Goal: Obtain resource: Download file/media

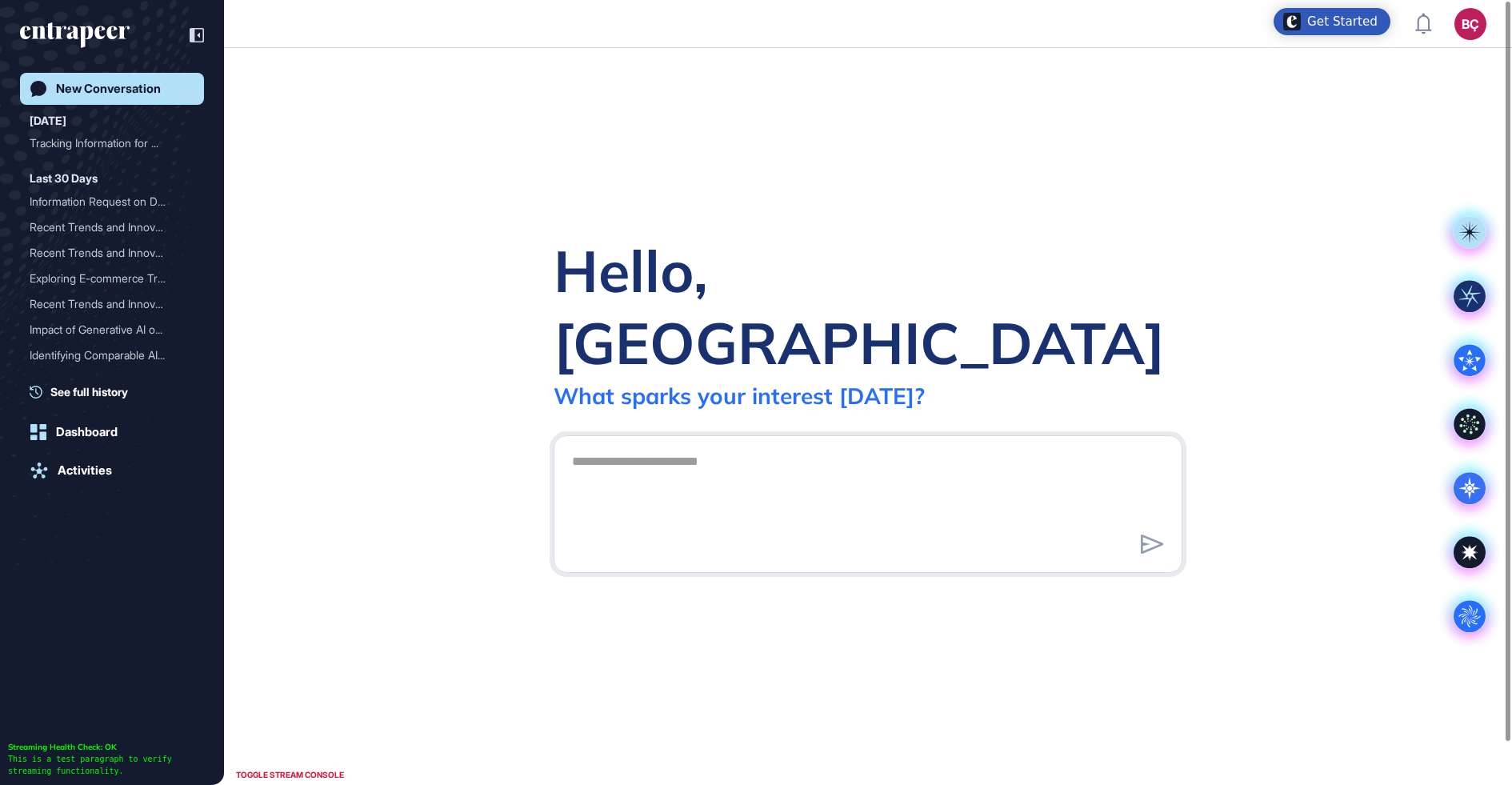
click at [1262, 12] on header "BÇ Admin Dashboard Dashboard Profile My Content Request More Data" at bounding box center [756, 23] width 1512 height 48
click at [1332, 16] on div "Get Started" at bounding box center [1342, 21] width 70 height 16
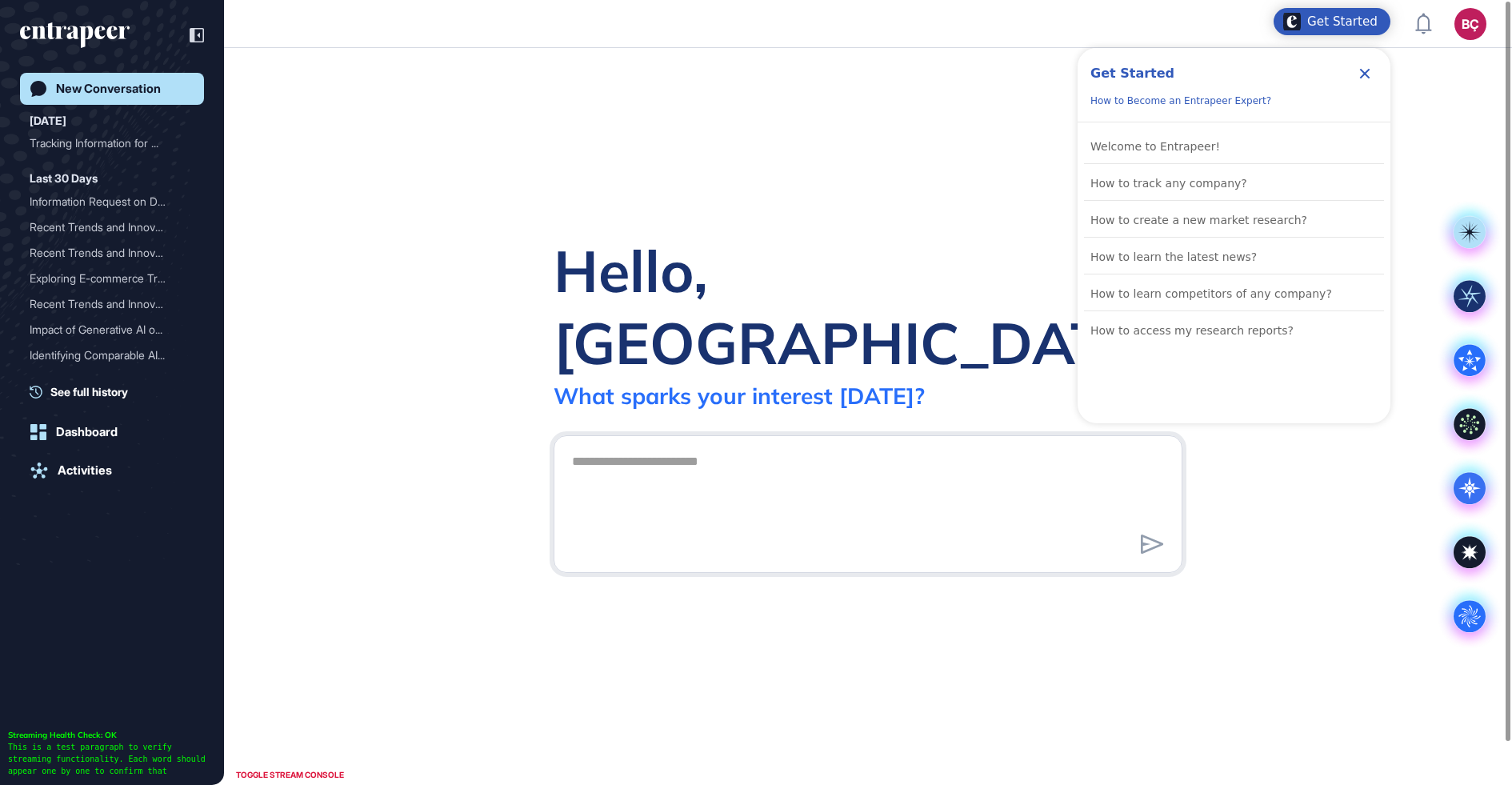
click at [1332, 22] on div "Get Started" at bounding box center [1342, 21] width 70 height 16
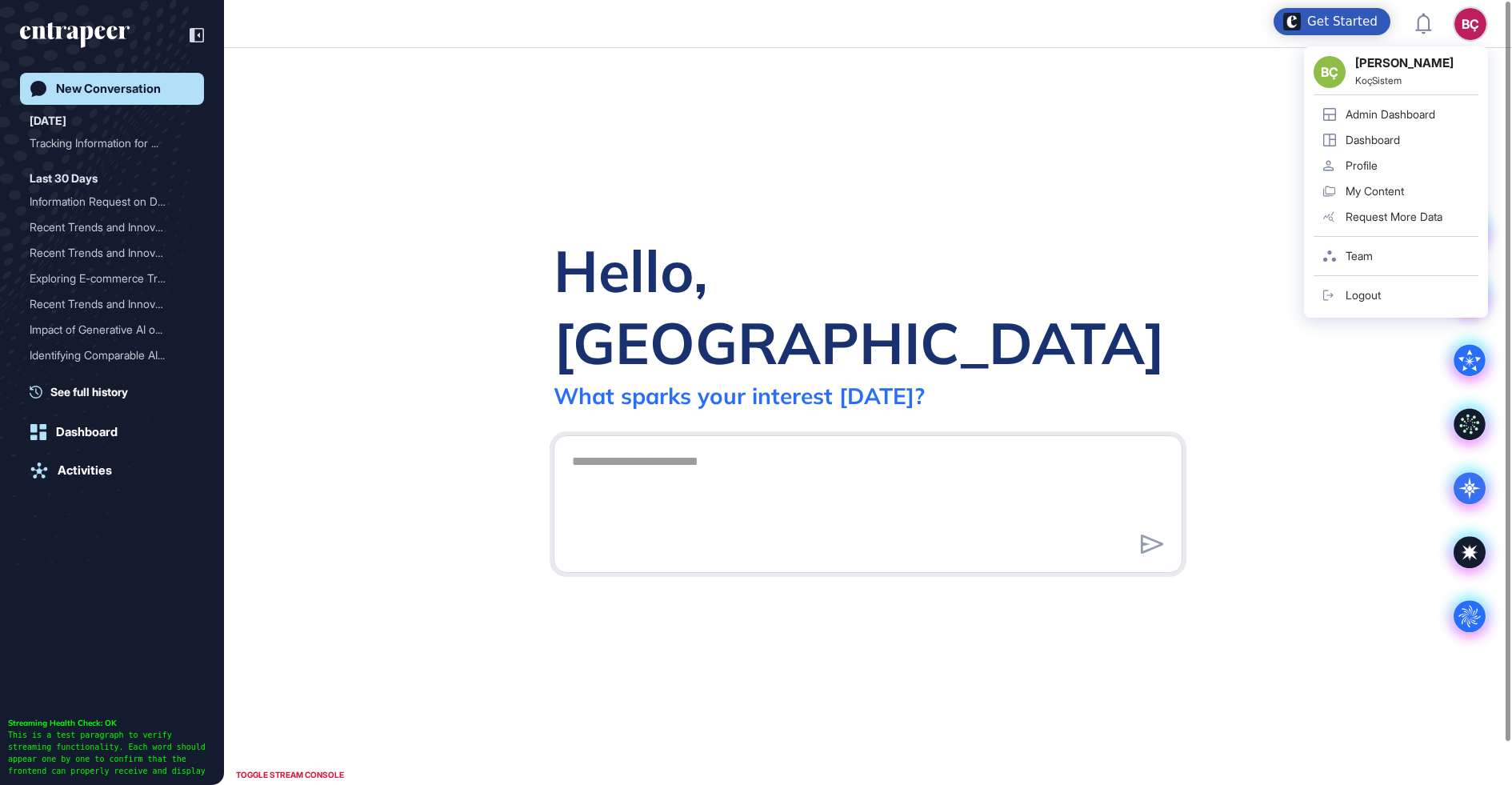
click at [1494, 35] on header "BÇ BÇ Beril Çiftci KoçSistem Admin Dashboard Dashboard Profile My Content Reque…" at bounding box center [756, 23] width 1512 height 48
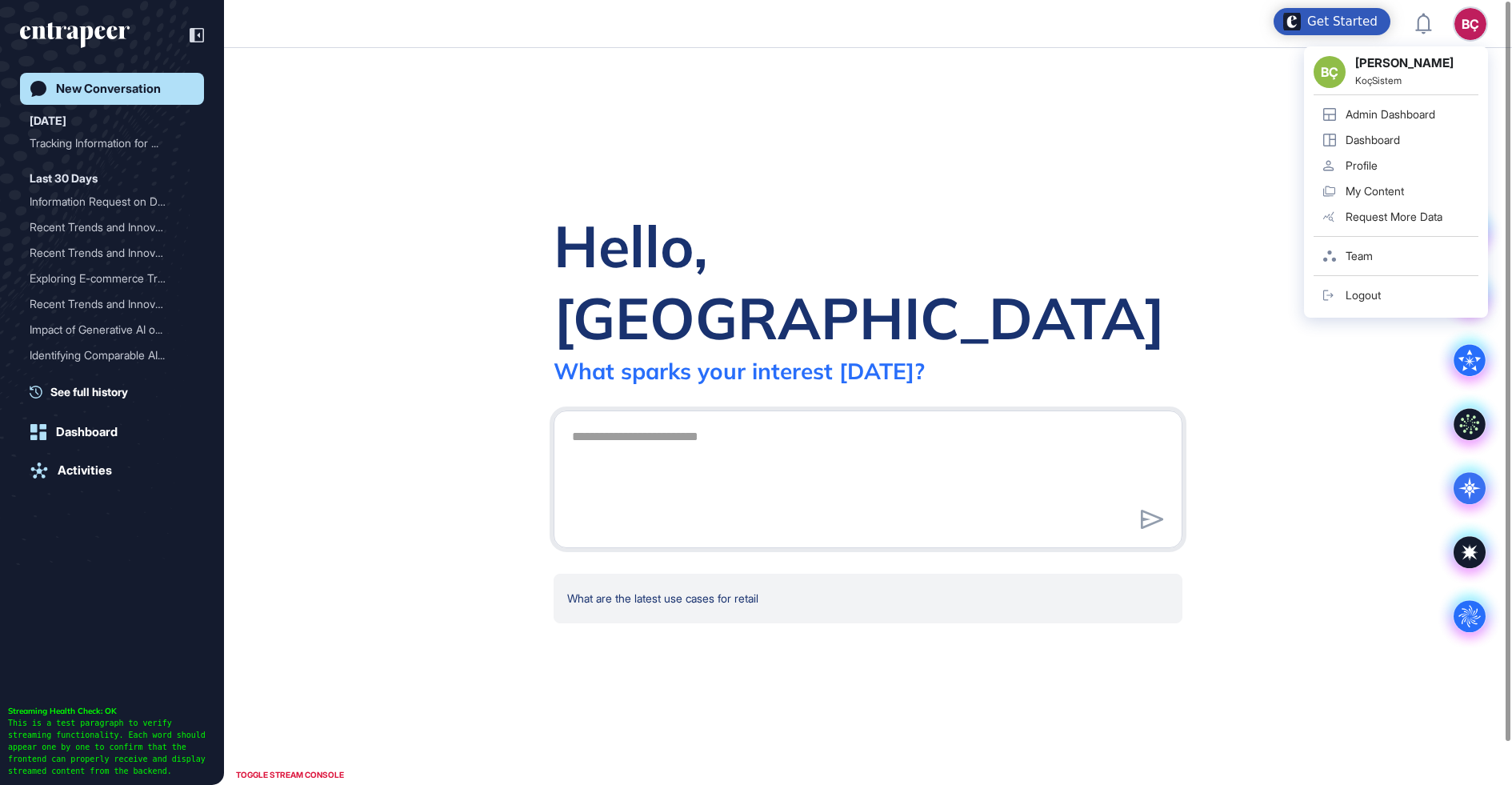
click at [1403, 114] on div "Admin Dashboard" at bounding box center [1391, 114] width 90 height 13
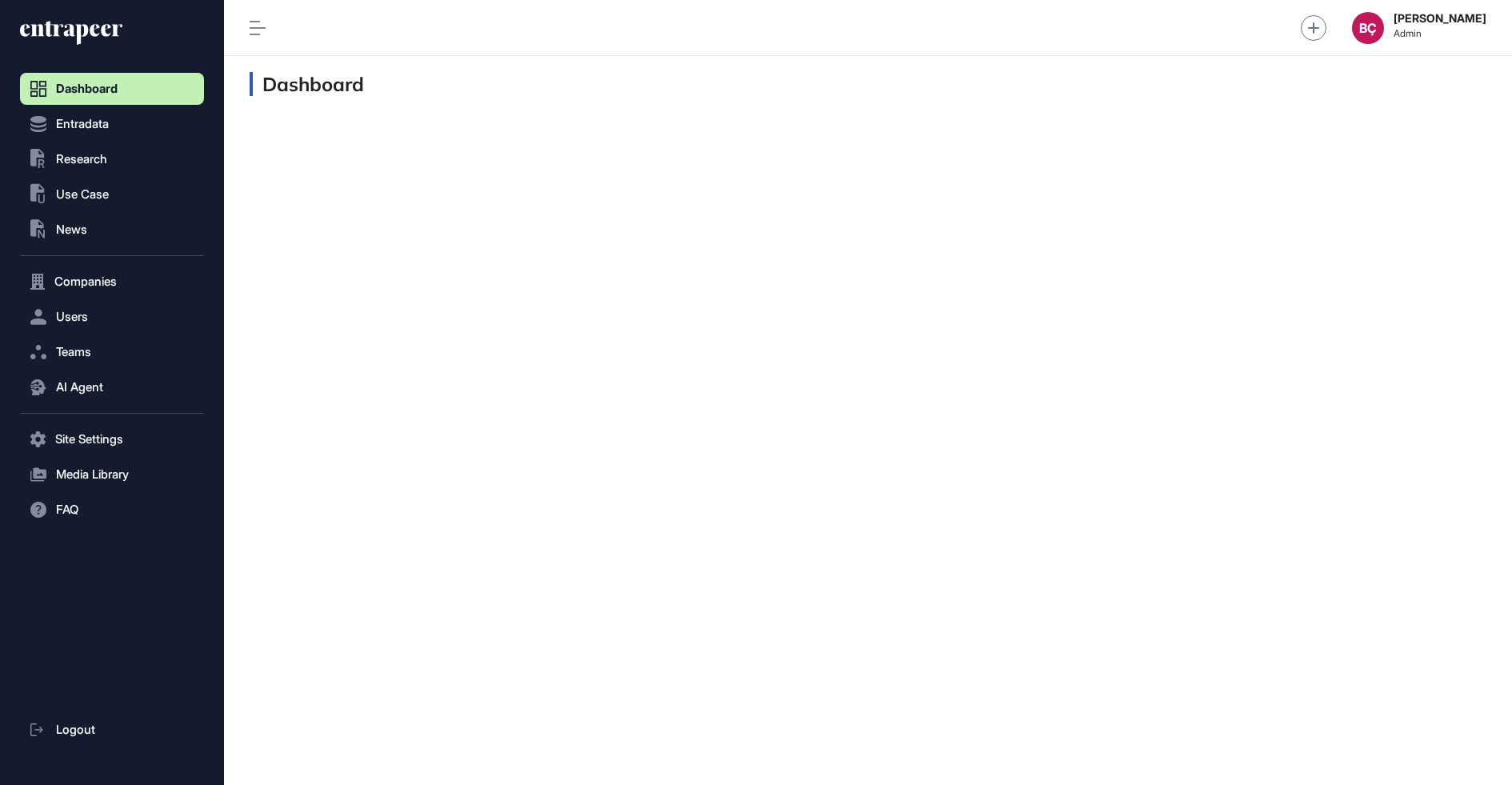
scroll to position [1, 1]
click at [86, 312] on span "Users" at bounding box center [71, 317] width 32 height 13
click at [88, 413] on span "AI Agent" at bounding box center [79, 419] width 47 height 13
click at [88, 473] on nav "Dashboard Entradata .st0{fill:currentColor} Research .st0{fill:currentColor} Us…" at bounding box center [112, 430] width 184 height 713
click at [88, 453] on span "Messages" at bounding box center [77, 449] width 52 height 13
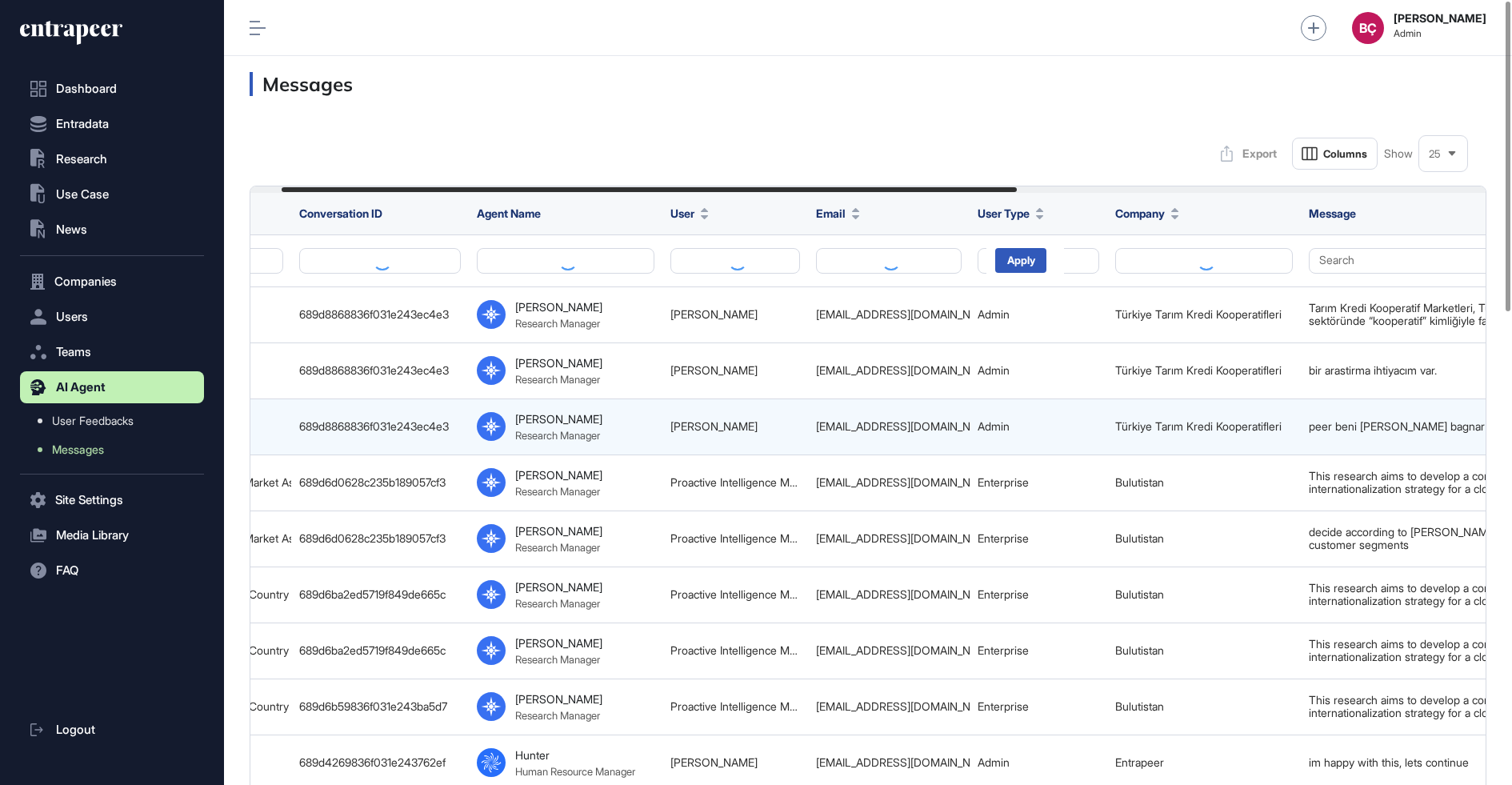
scroll to position [0, 841]
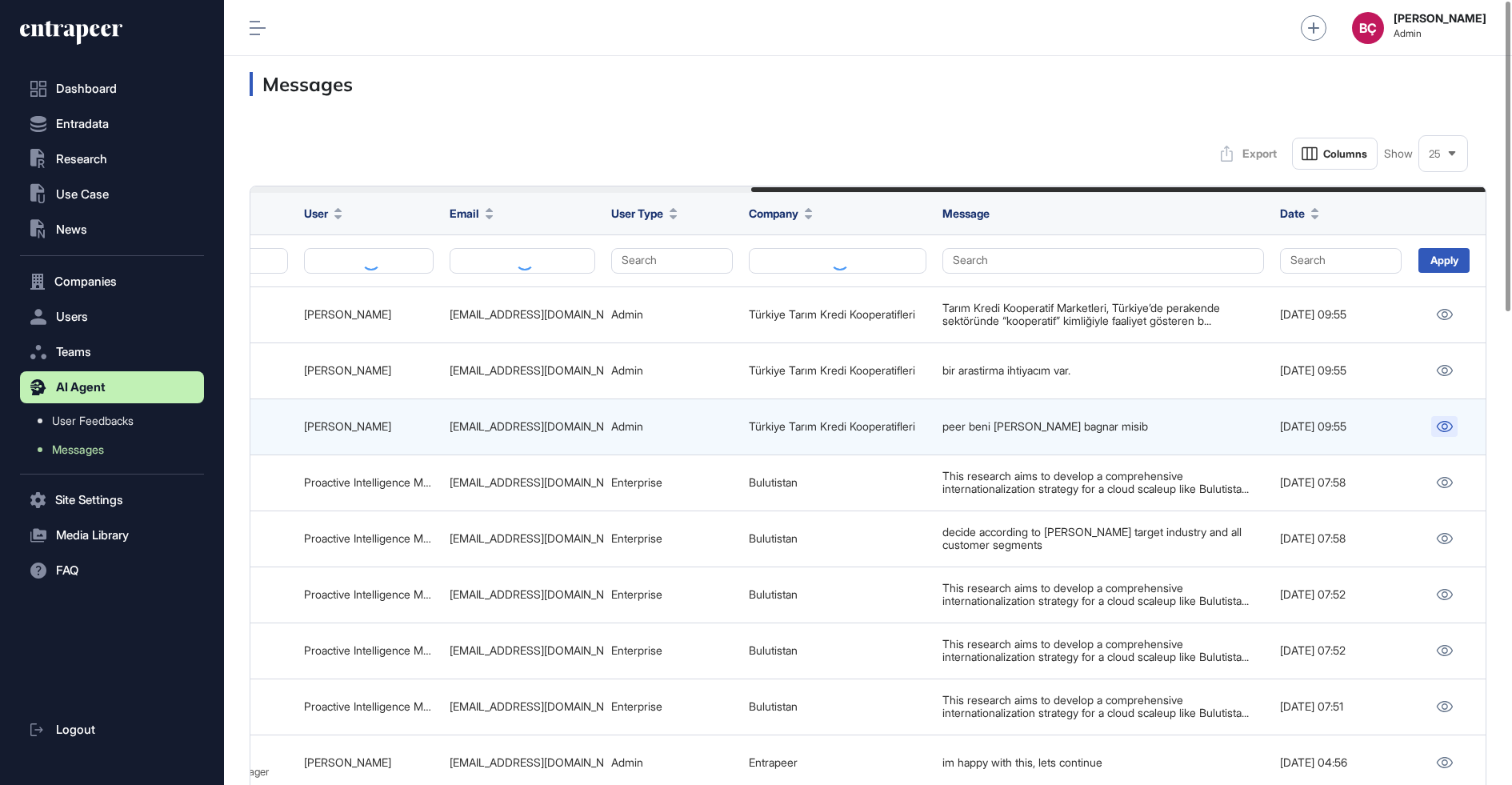
click at [1438, 416] on link at bounding box center [1444, 426] width 26 height 20
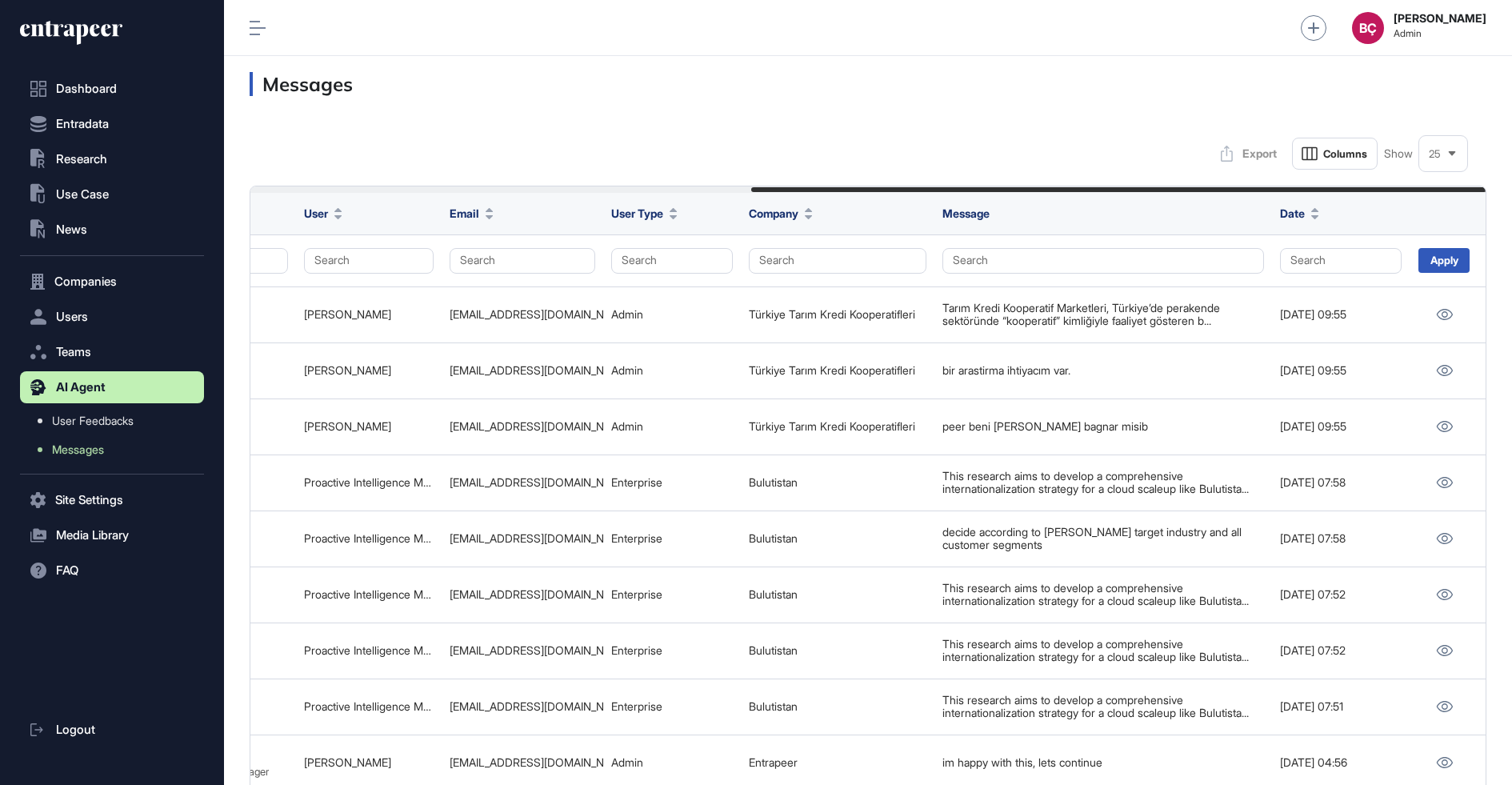
click at [57, 31] on icon at bounding box center [84, 28] width 78 height 16
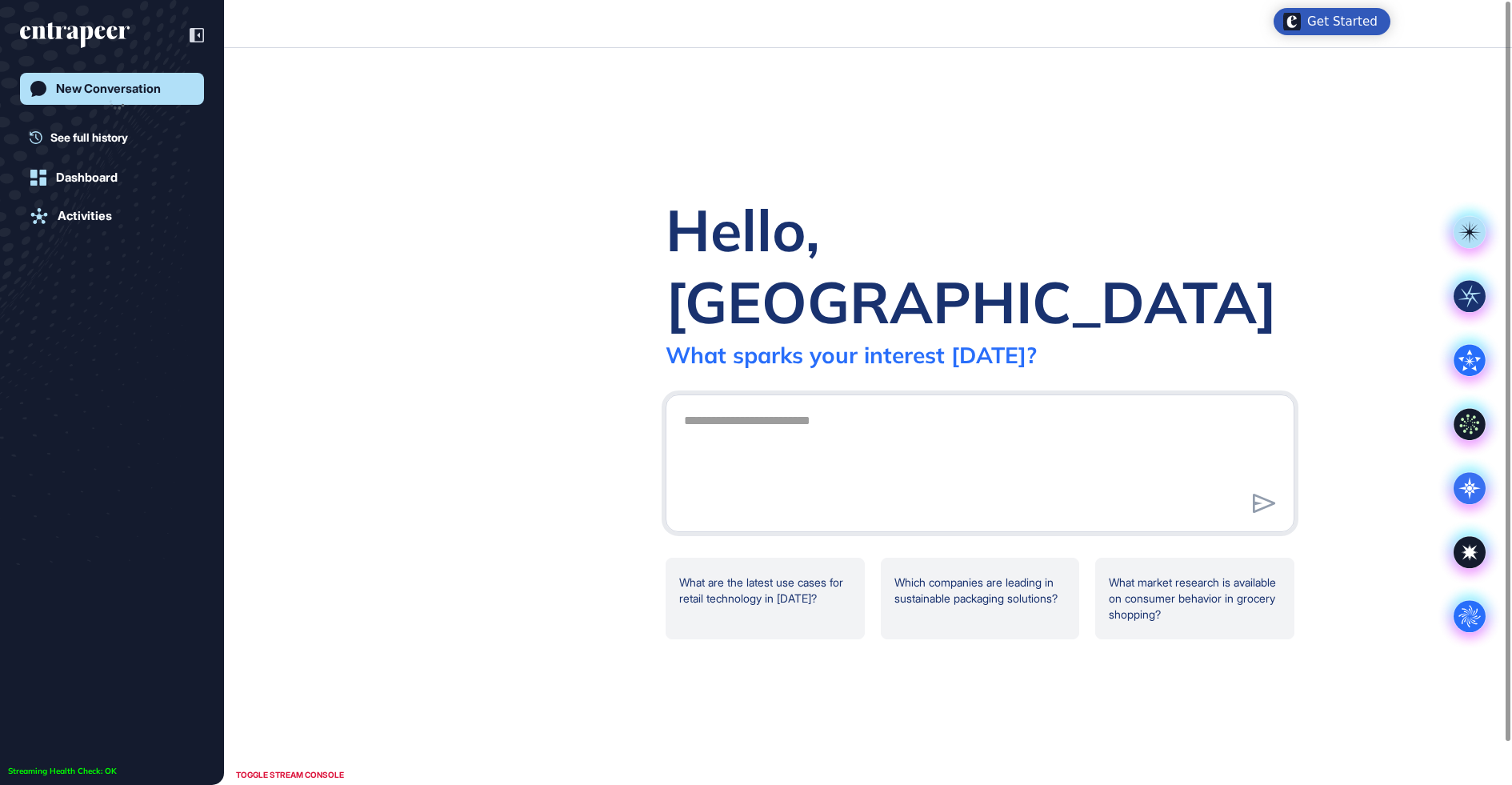
scroll to position [1, 1]
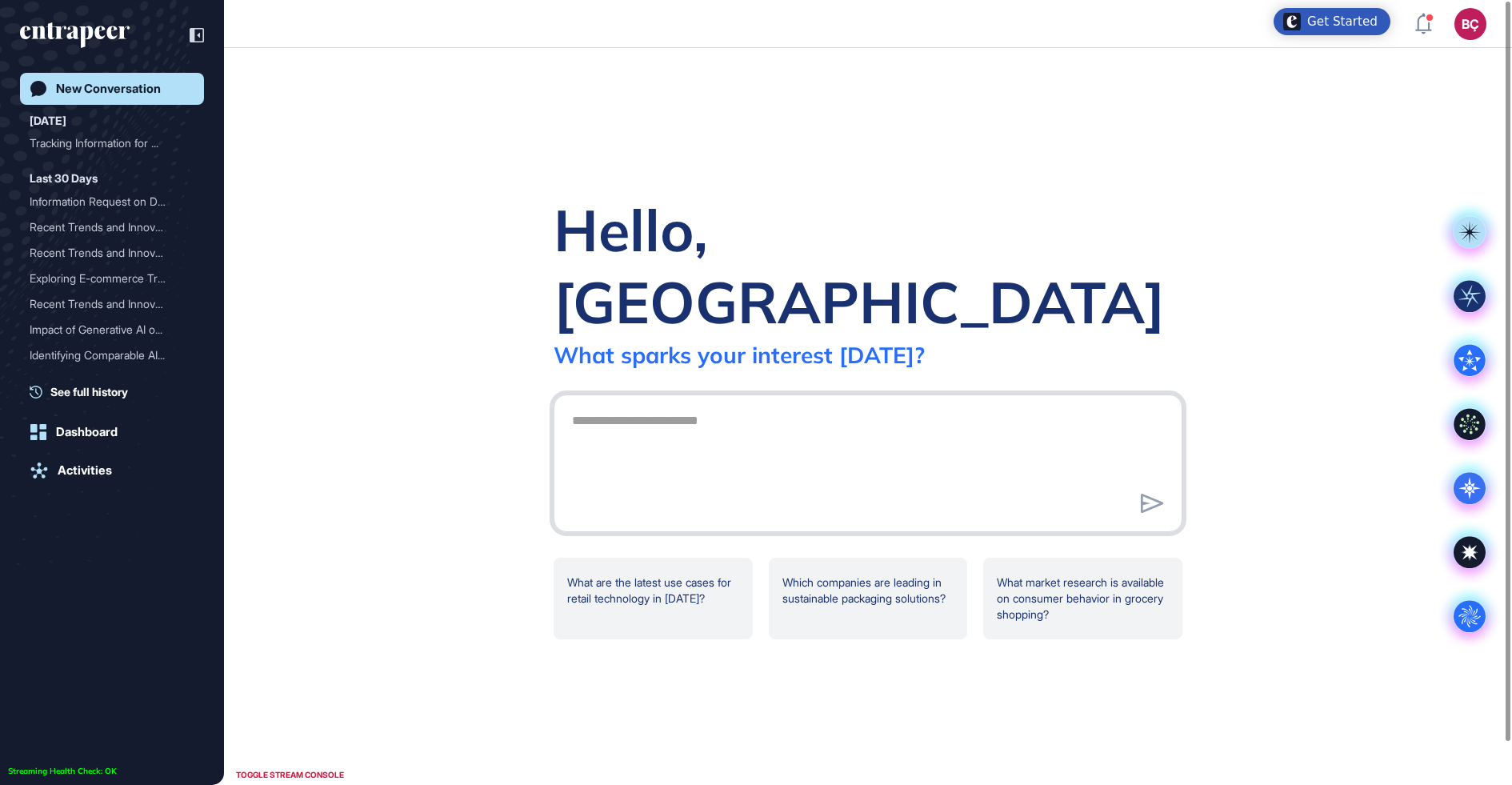
click at [780, 432] on textarea at bounding box center [868, 461] width 612 height 112
type textarea "**********"
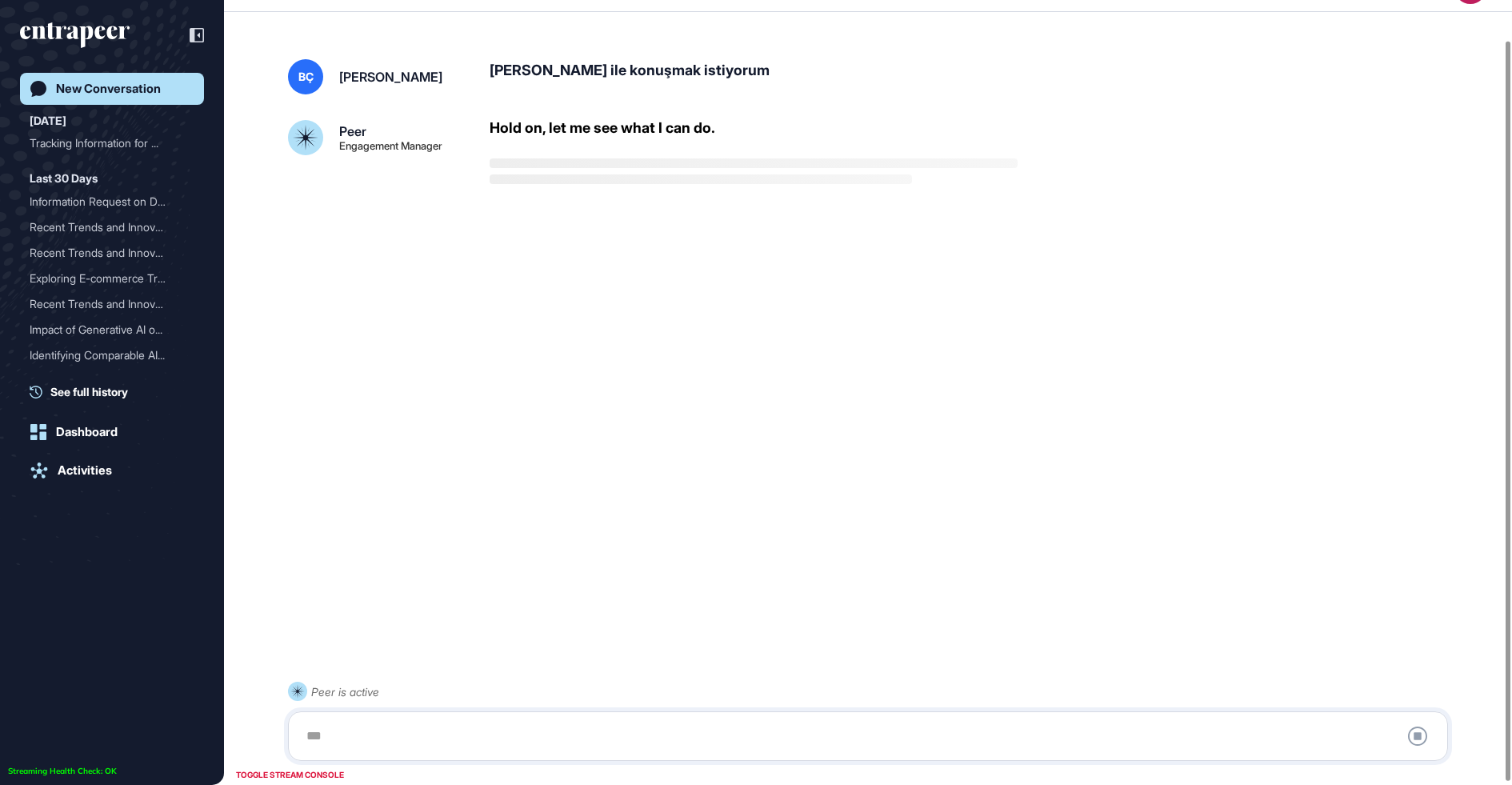
scroll to position [44, 0]
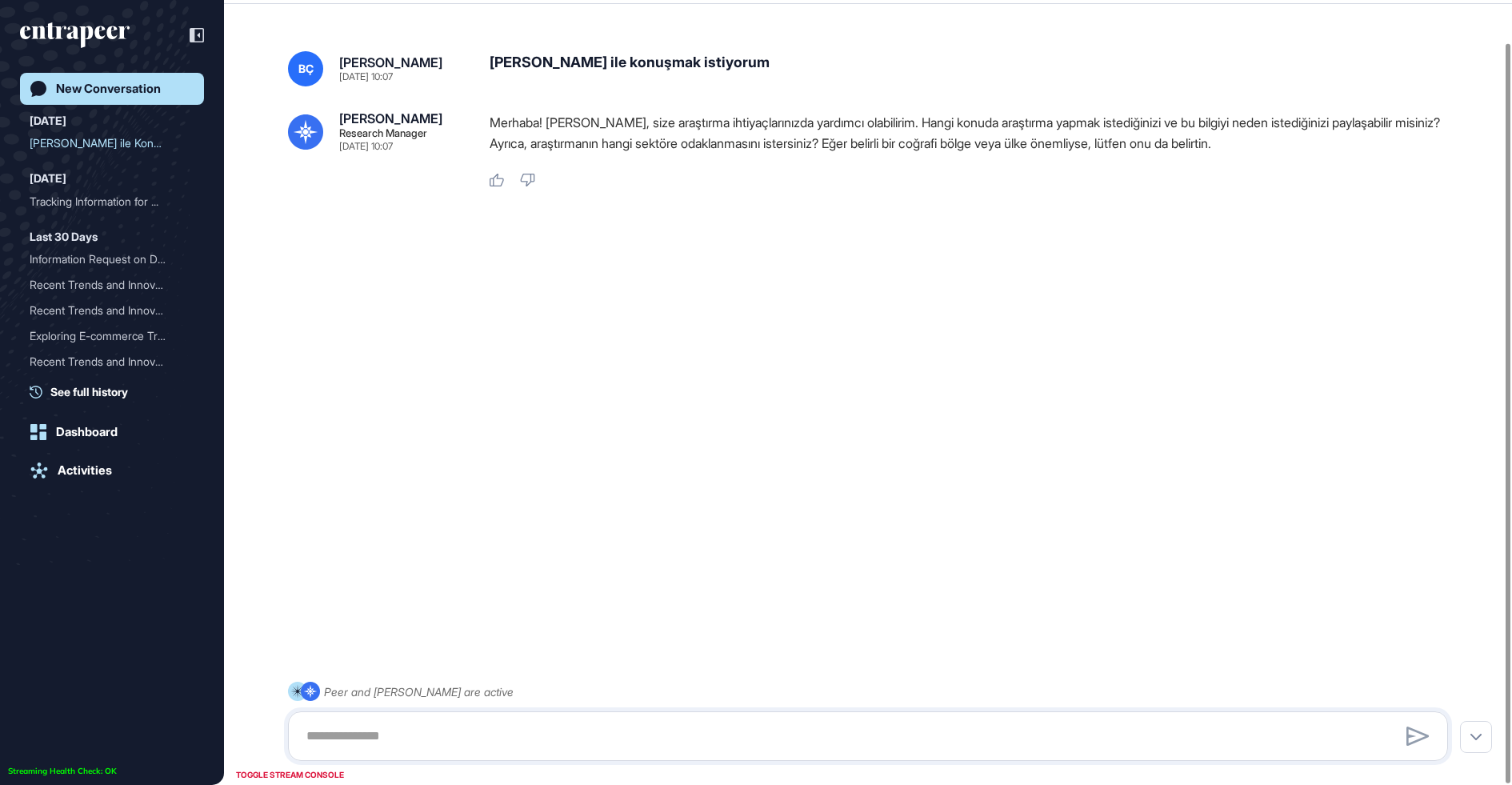
click at [94, 88] on div "New Conversation" at bounding box center [108, 89] width 105 height 15
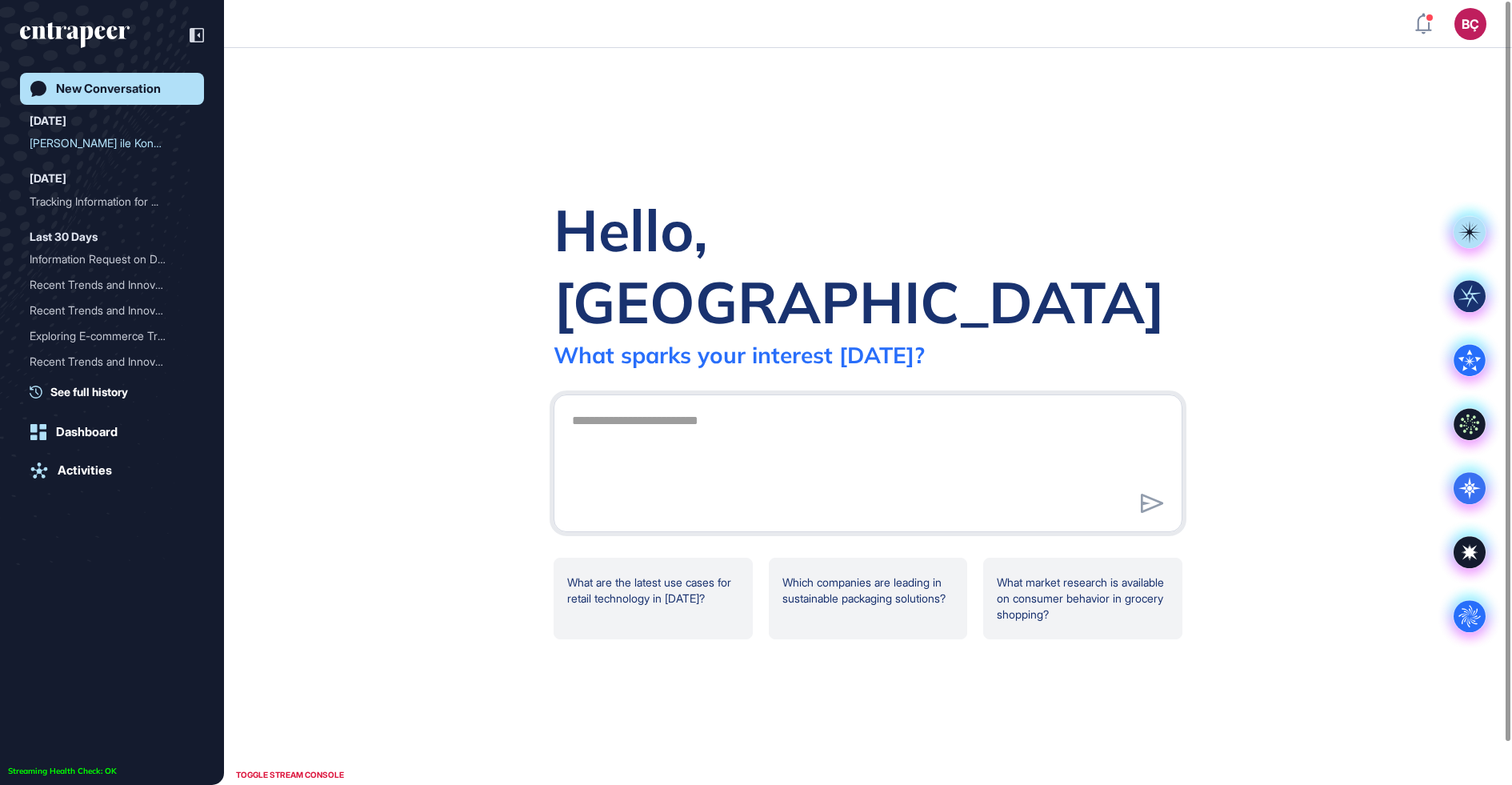
click at [643, 494] on div at bounding box center [868, 463] width 629 height 137
click at [671, 460] on textarea at bounding box center [868, 461] width 612 height 112
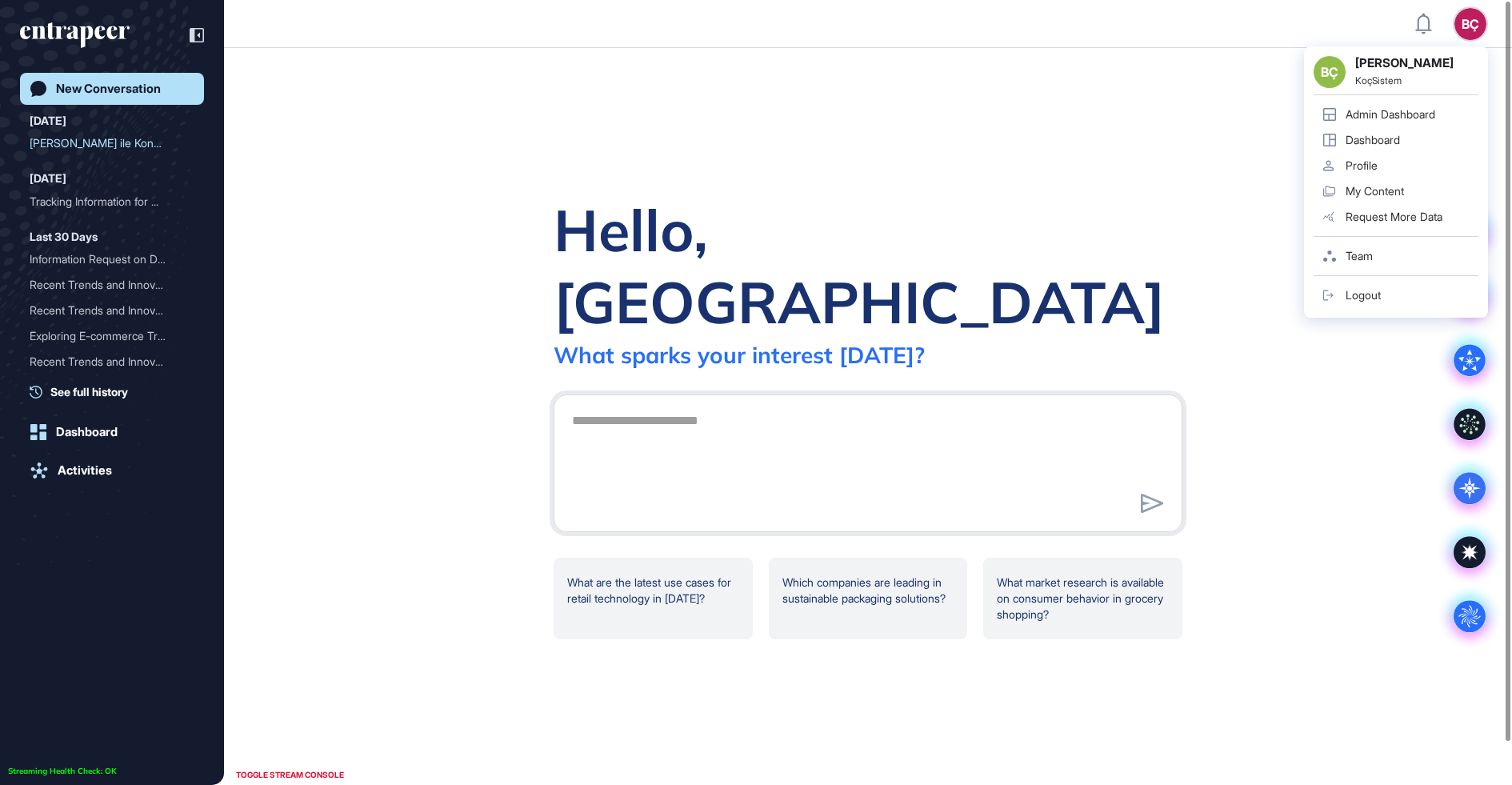
click at [1466, 21] on div "BÇ" at bounding box center [1470, 23] width 32 height 32
click at [1359, 113] on div "Admin Dashboard" at bounding box center [1391, 114] width 90 height 13
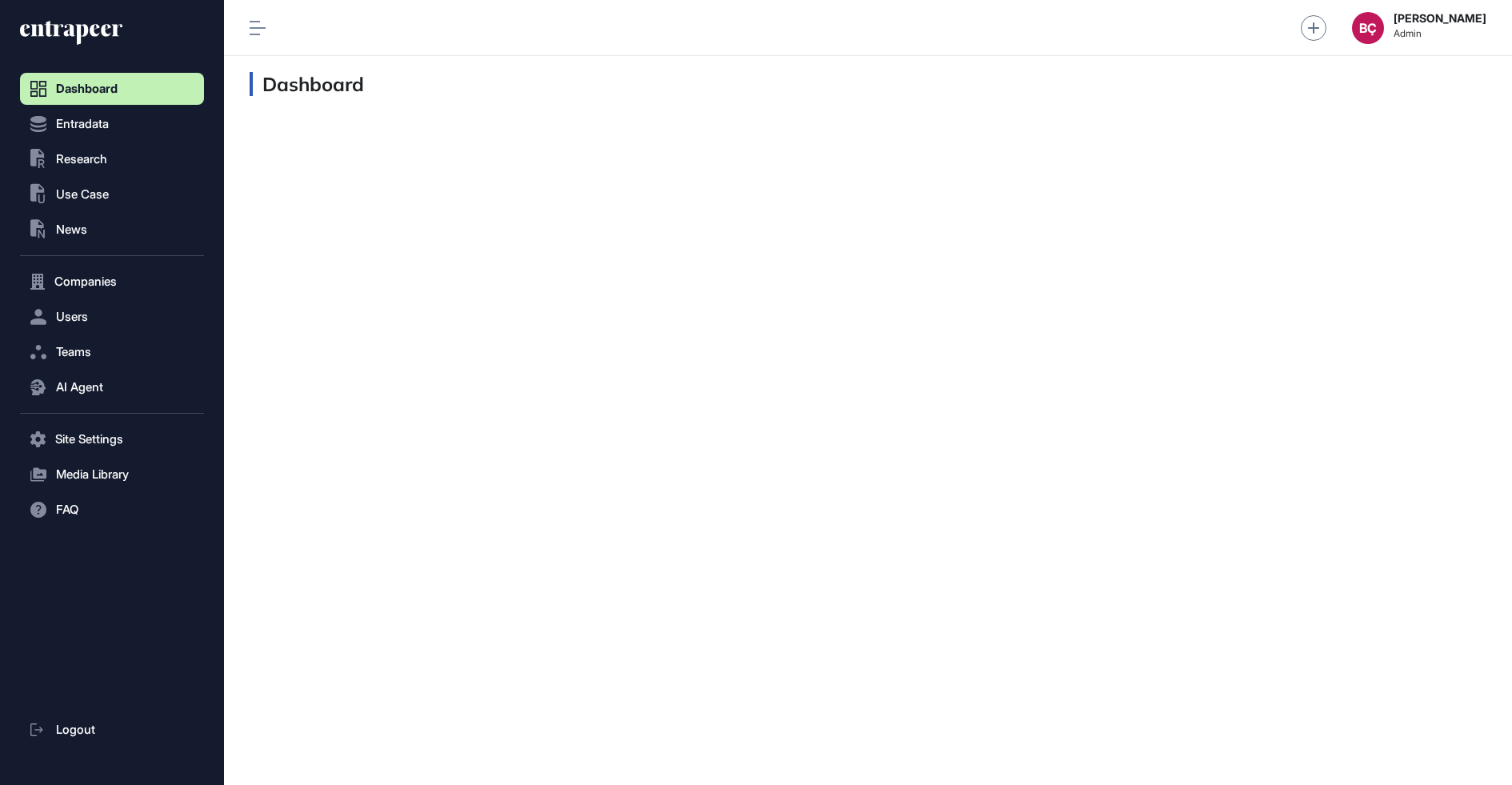
scroll to position [1, 1]
click at [82, 334] on nav "Dashboard Entradata .st0{fill:currentColor} Research .st0{fill:currentColor} Us…" at bounding box center [112, 430] width 184 height 713
click at [83, 320] on span "Users" at bounding box center [71, 317] width 32 height 13
click at [83, 348] on span "User List" at bounding box center [74, 350] width 45 height 13
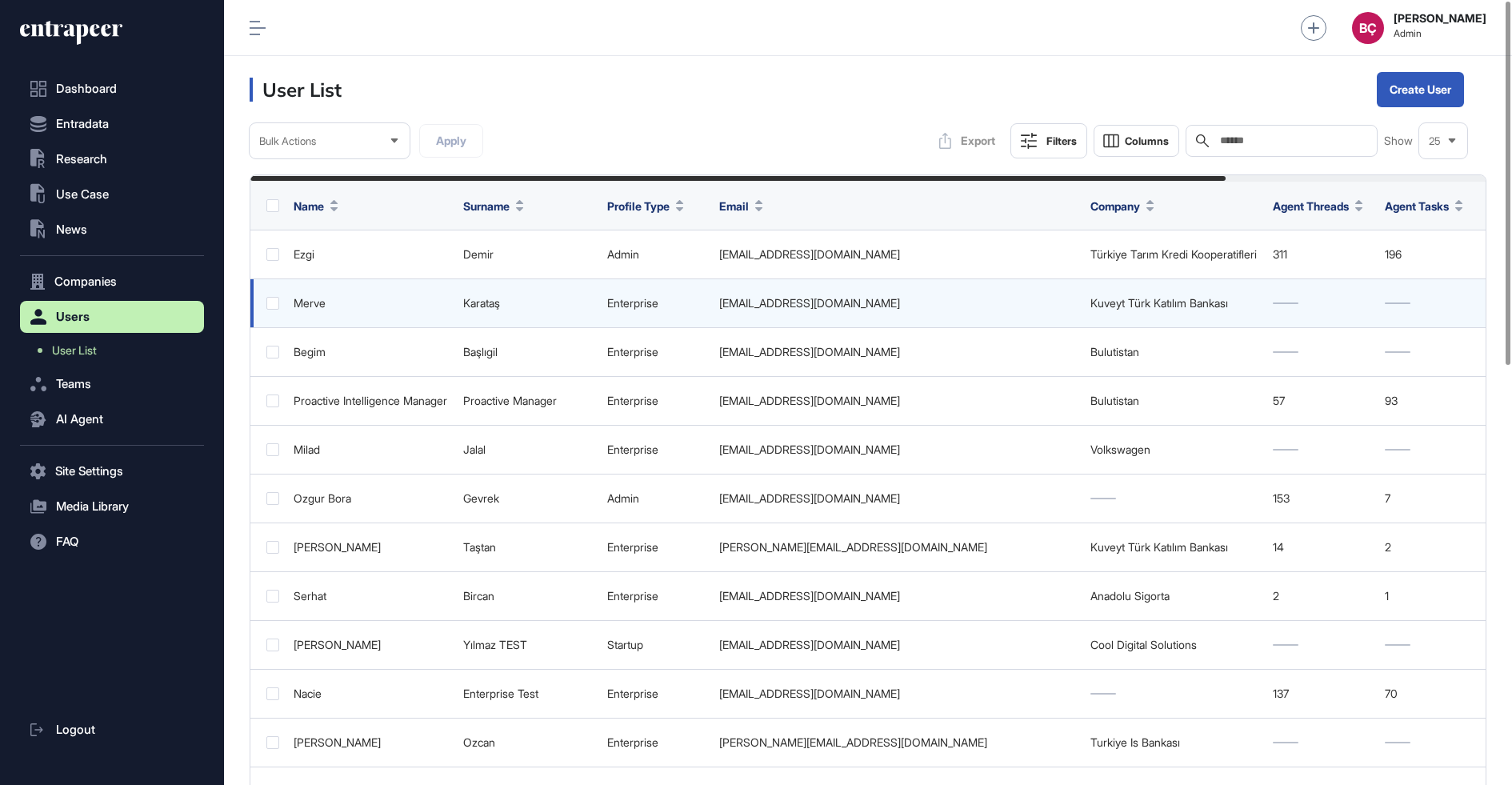
scroll to position [785, 1288]
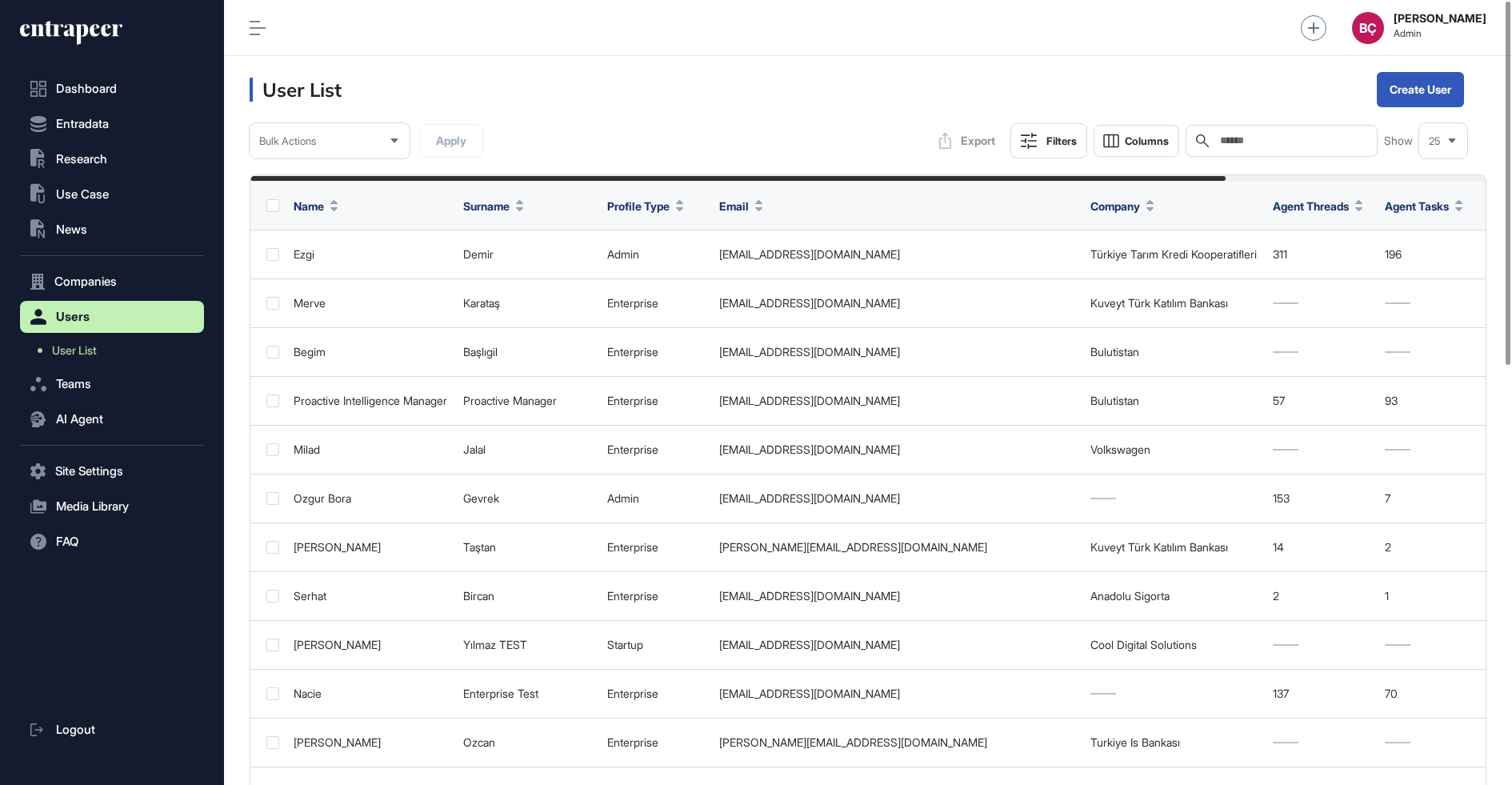
click at [1287, 131] on div "Search" at bounding box center [1281, 140] width 192 height 32
paste input "**********"
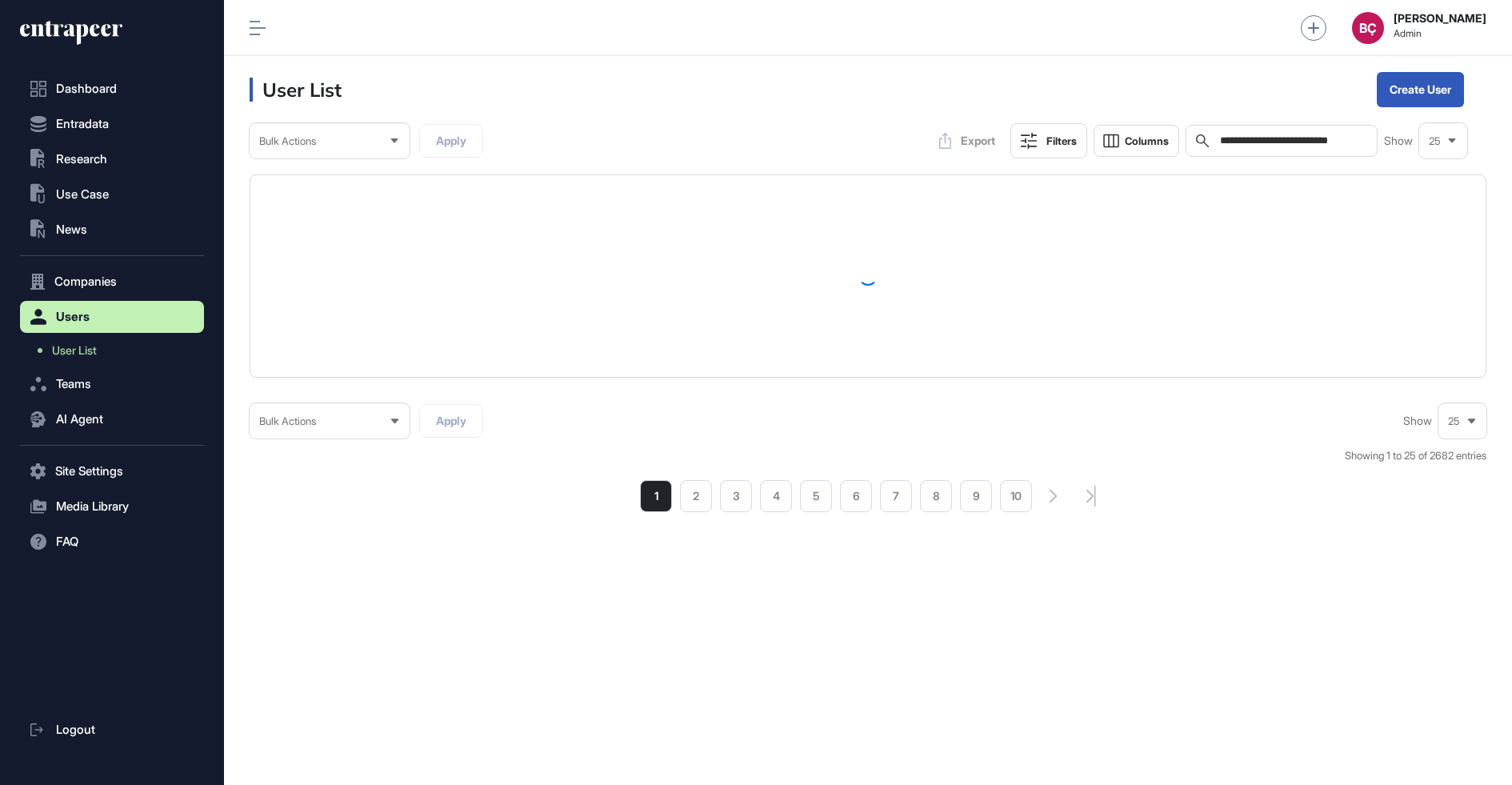
scroll to position [784, 1288]
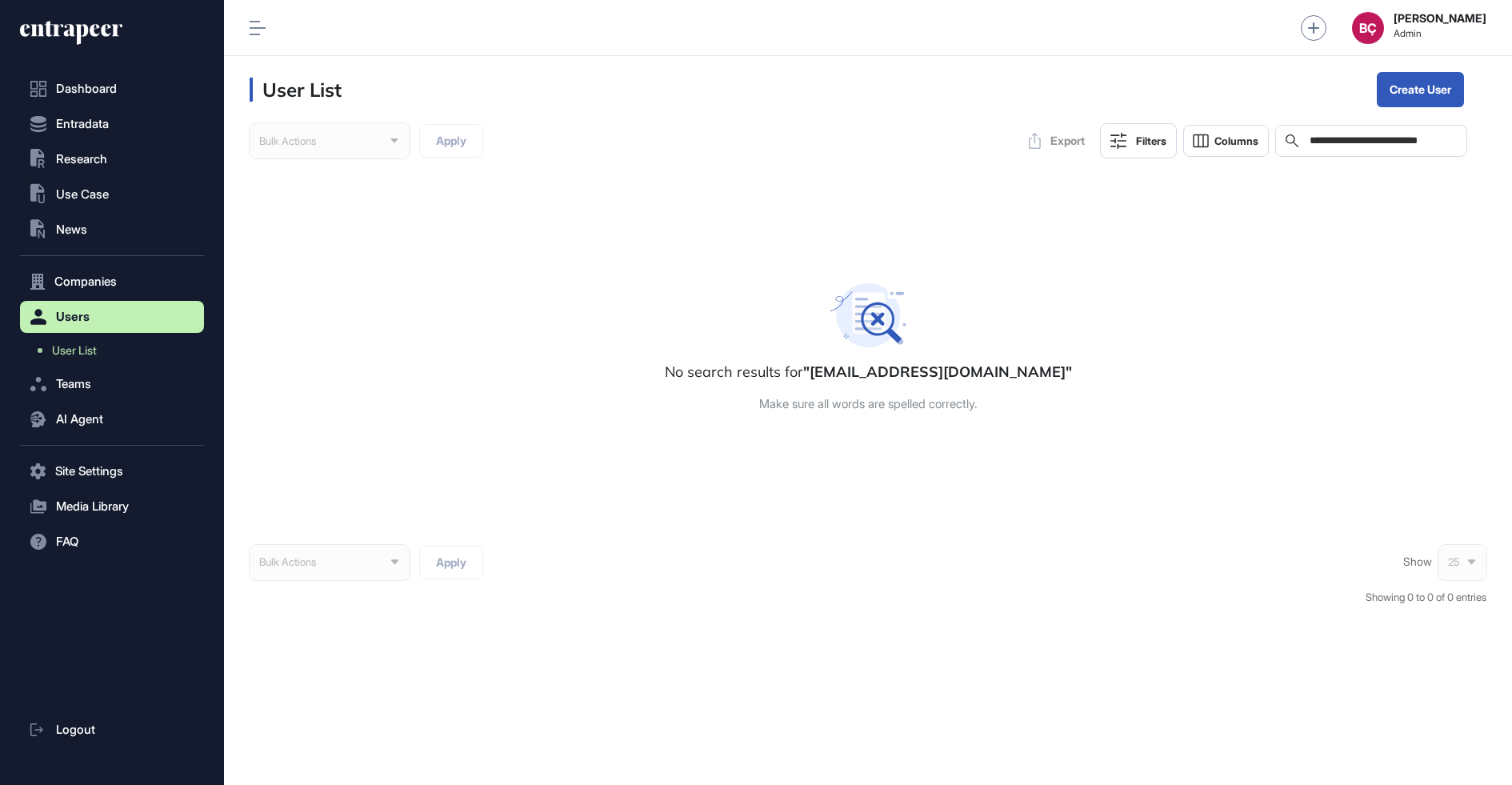
type input "**********"
click at [75, 46] on div "Dashboard Entradata .st0{fill:currentColor} Research .st0{fill:currentColor} Us…" at bounding box center [112, 400] width 184 height 769
click at [78, 39] on icon at bounding box center [81, 34] width 13 height 20
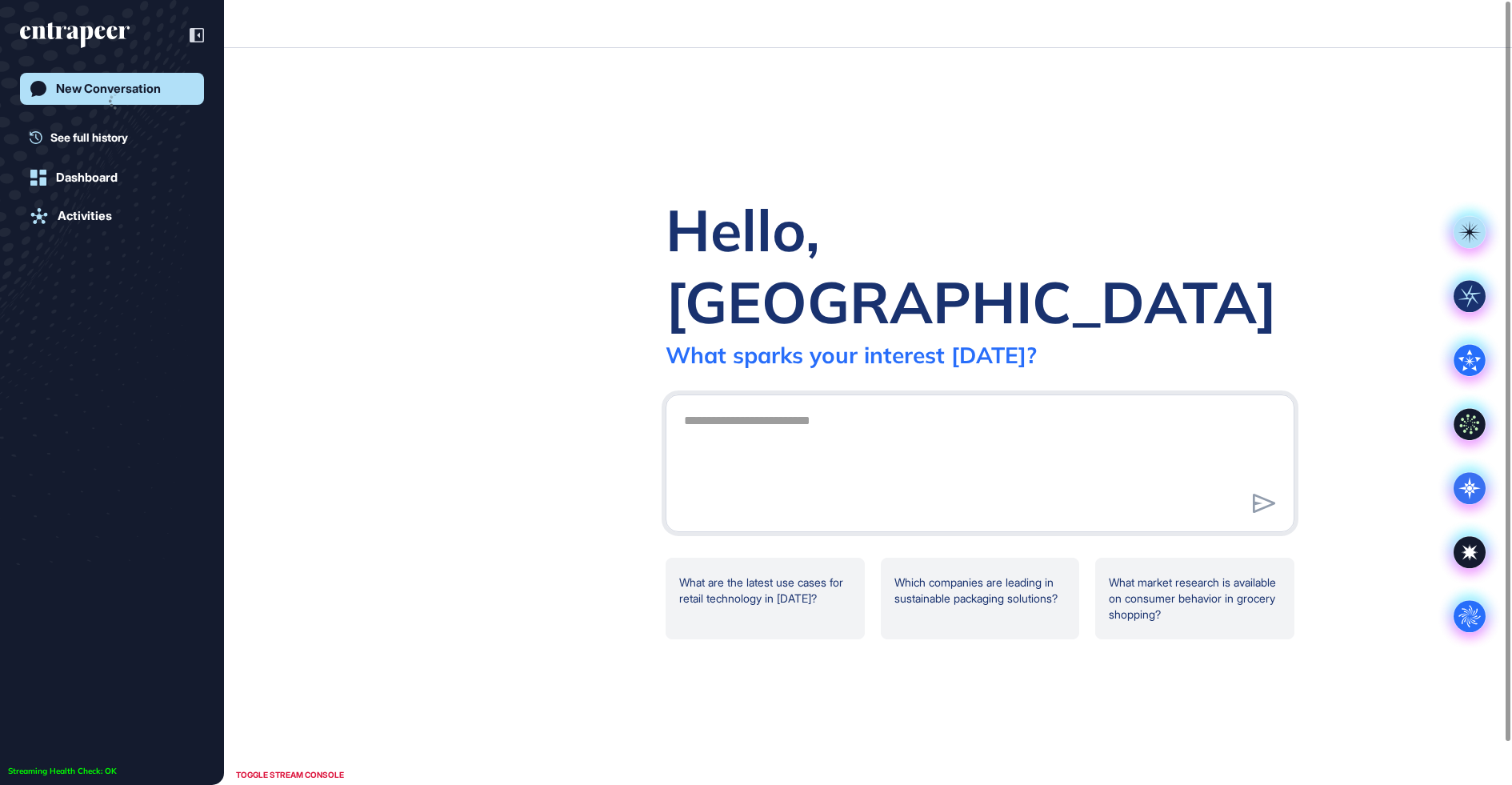
scroll to position [1, 1]
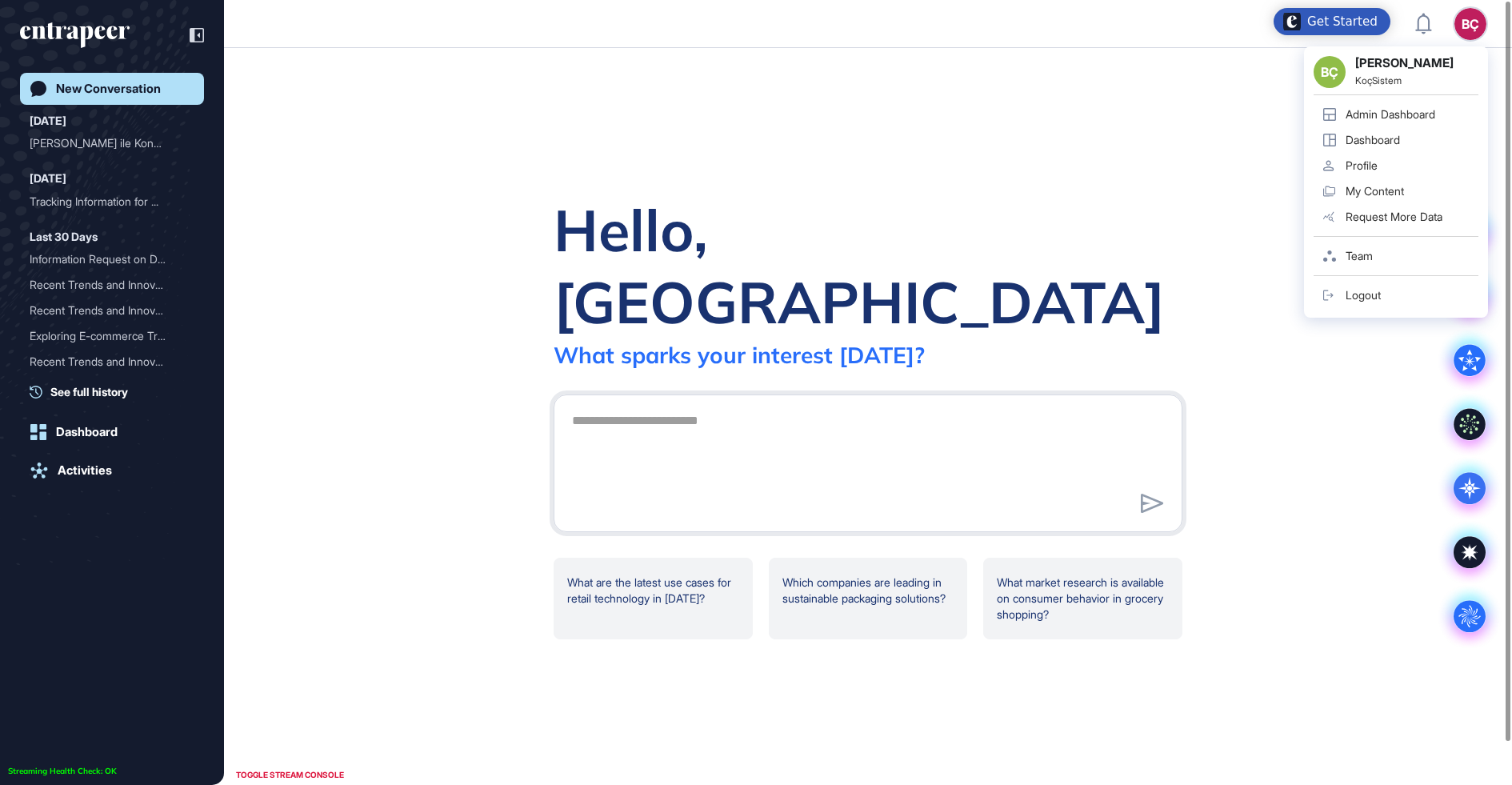
click at [1472, 21] on div "BÇ" at bounding box center [1470, 23] width 32 height 32
click at [1418, 110] on div "Admin Dashboard" at bounding box center [1391, 114] width 90 height 13
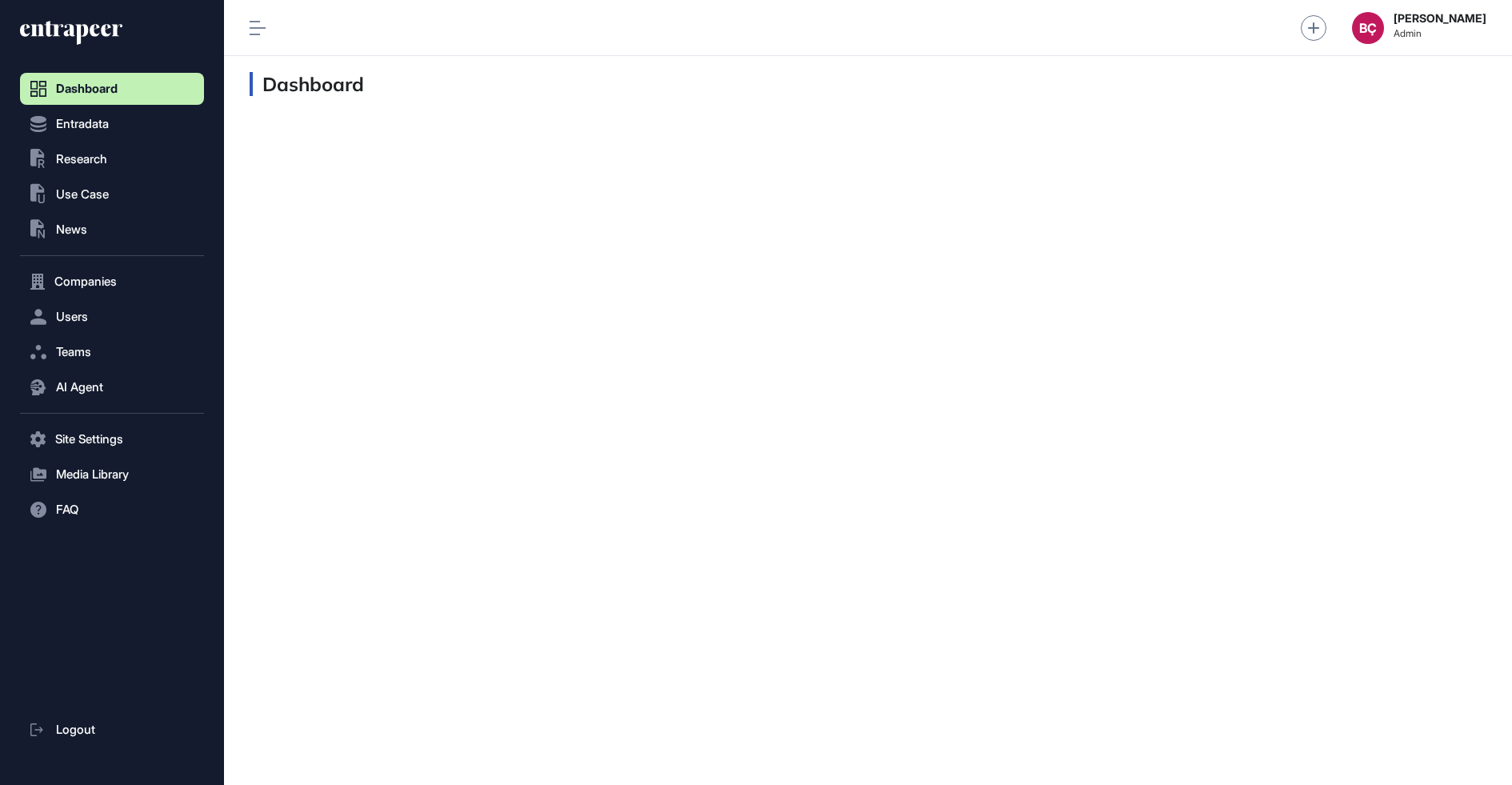
scroll to position [1, 1]
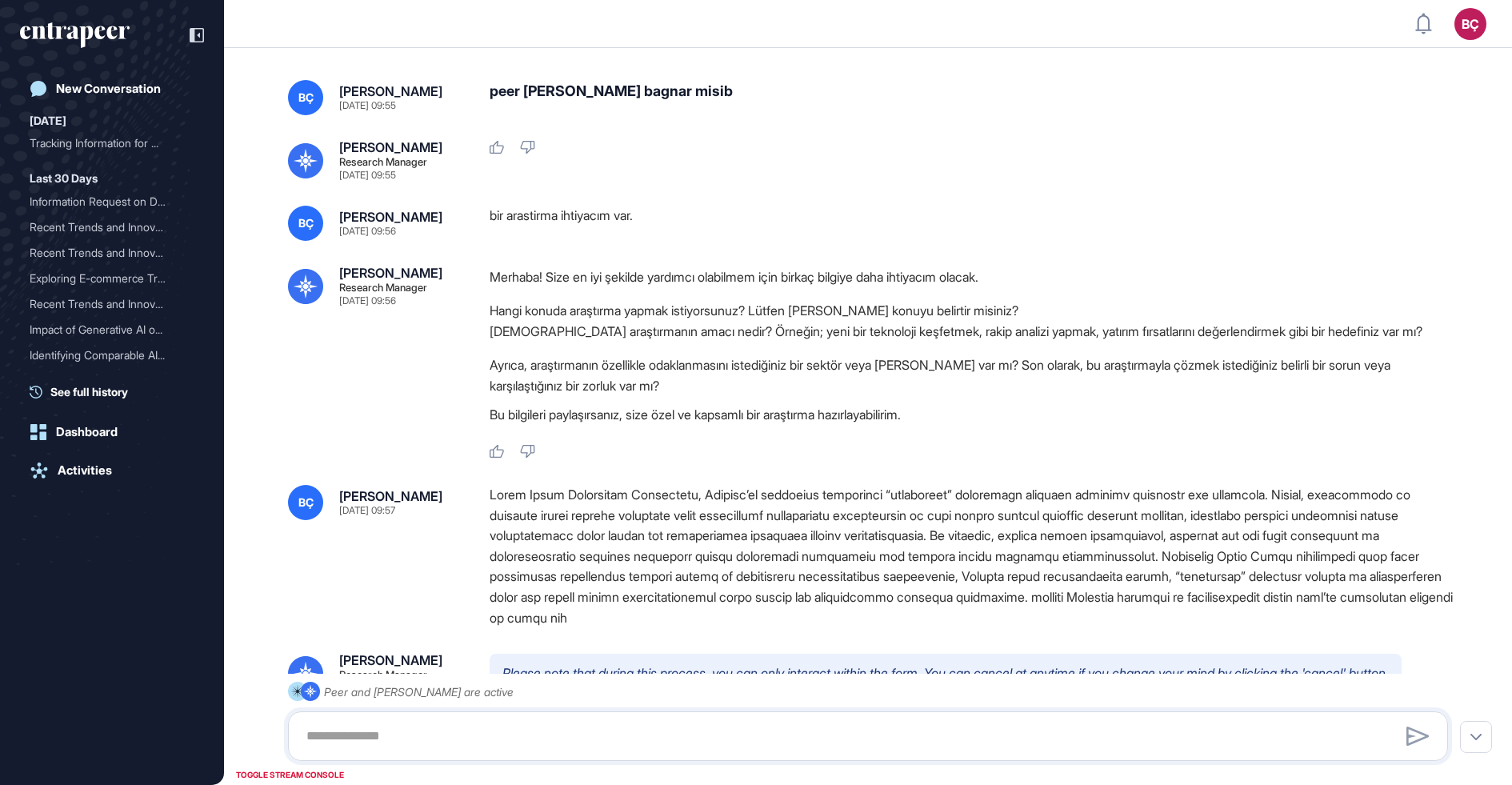
type textarea "**********"
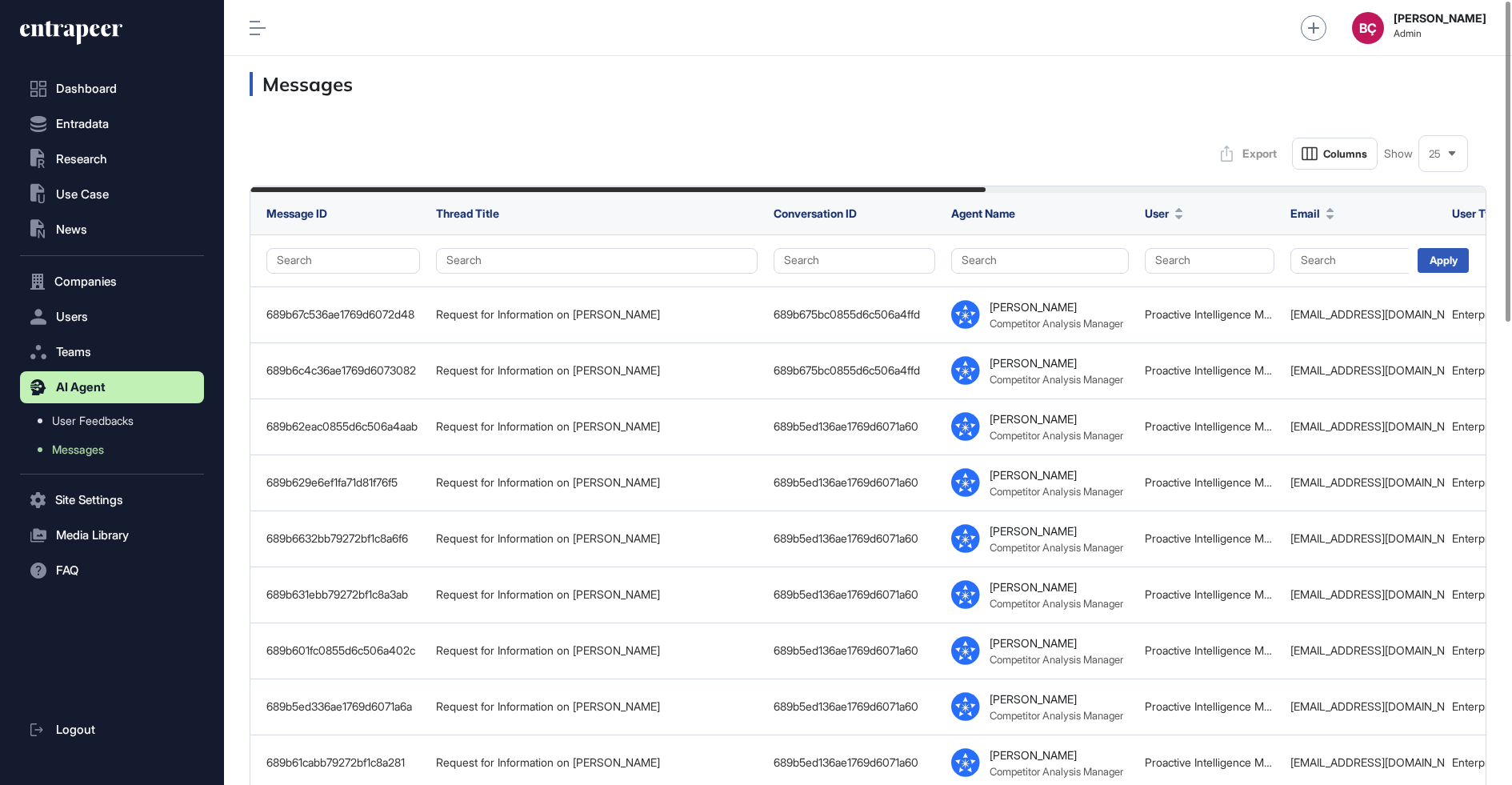
scroll to position [1, 1]
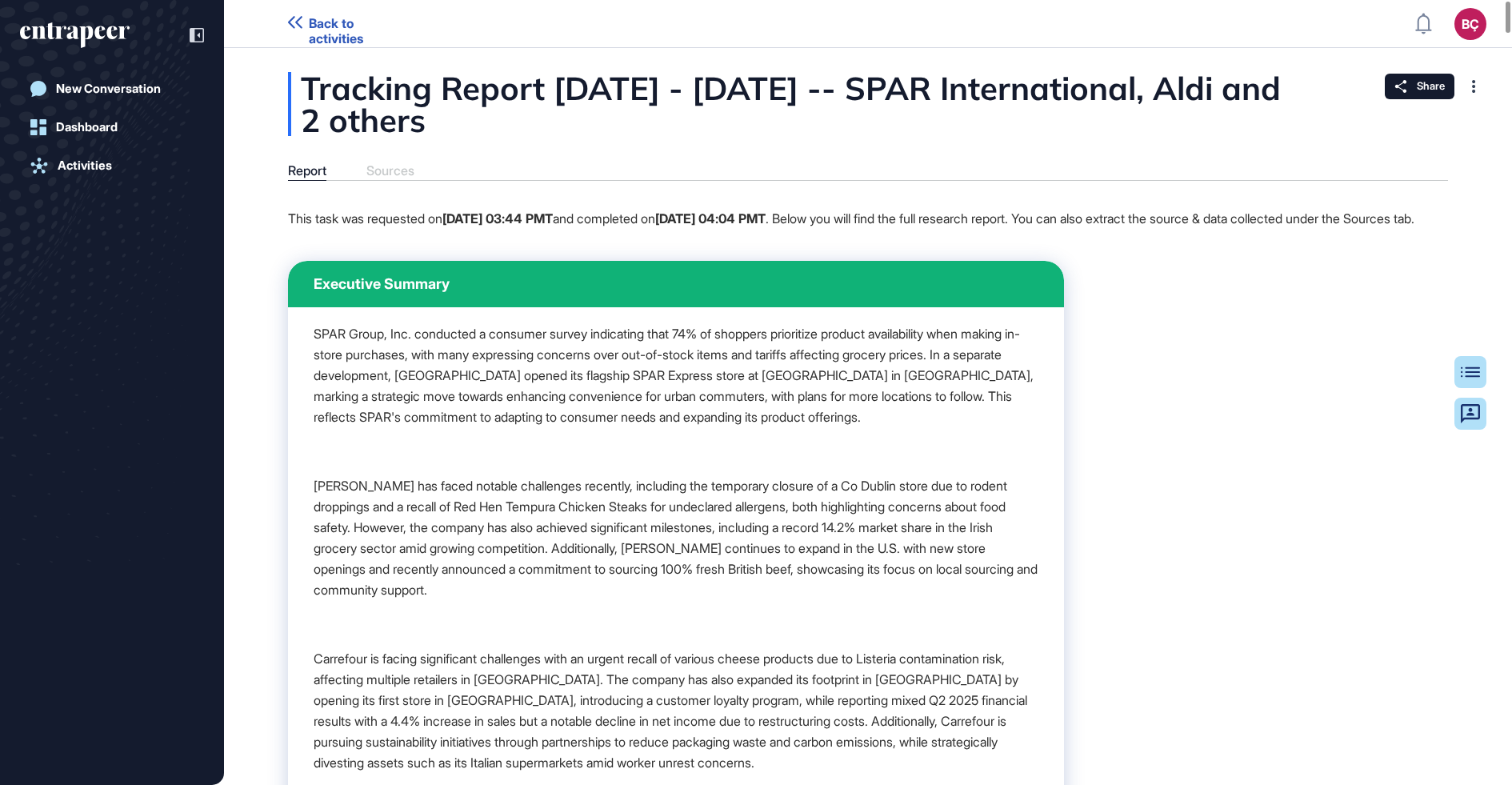
scroll to position [1, 1]
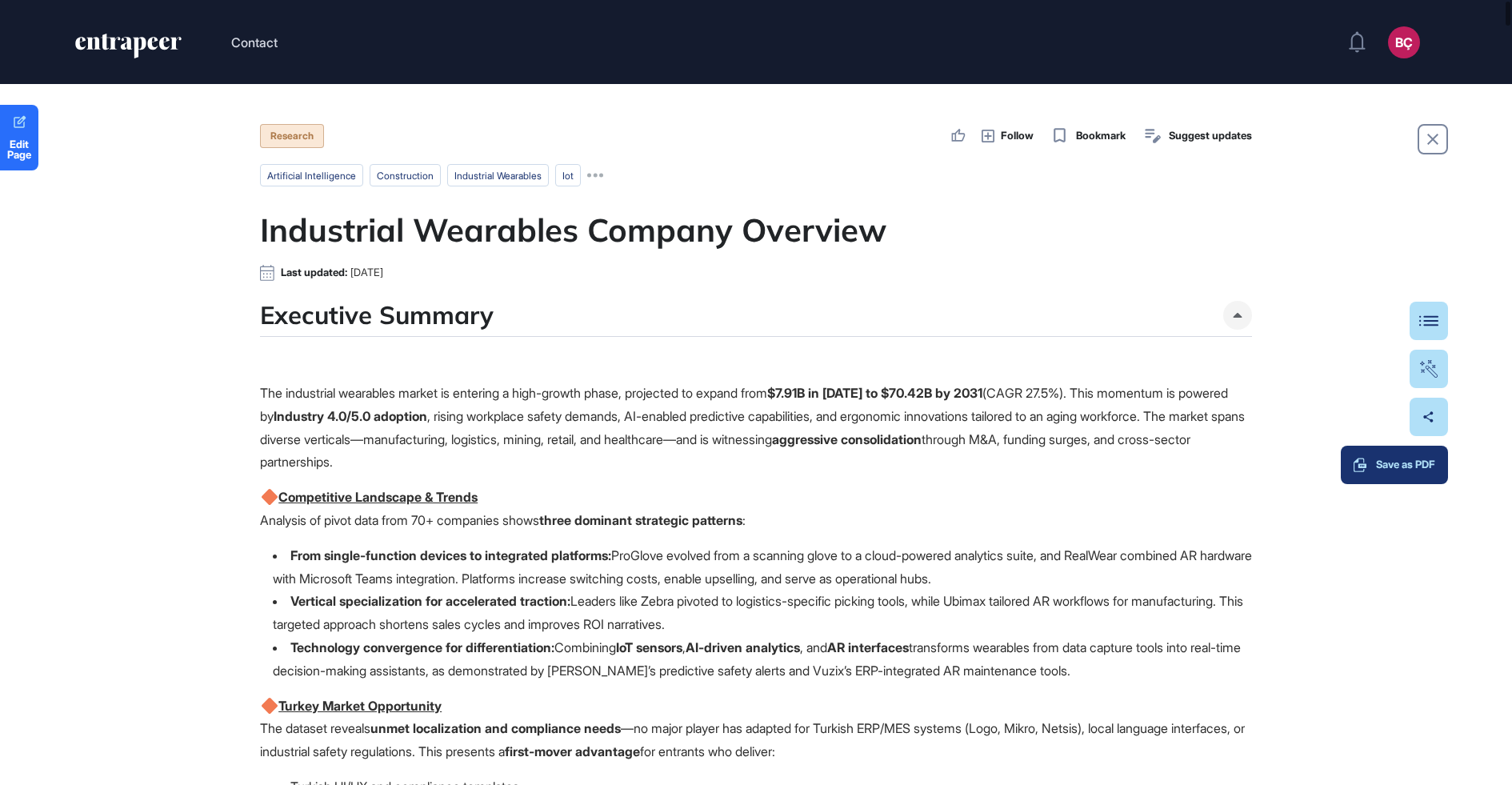
click at [1430, 469] on div "Save as PDF" at bounding box center [1395, 465] width 82 height 13
click at [27, 145] on span "Edit Page" at bounding box center [19, 149] width 38 height 20
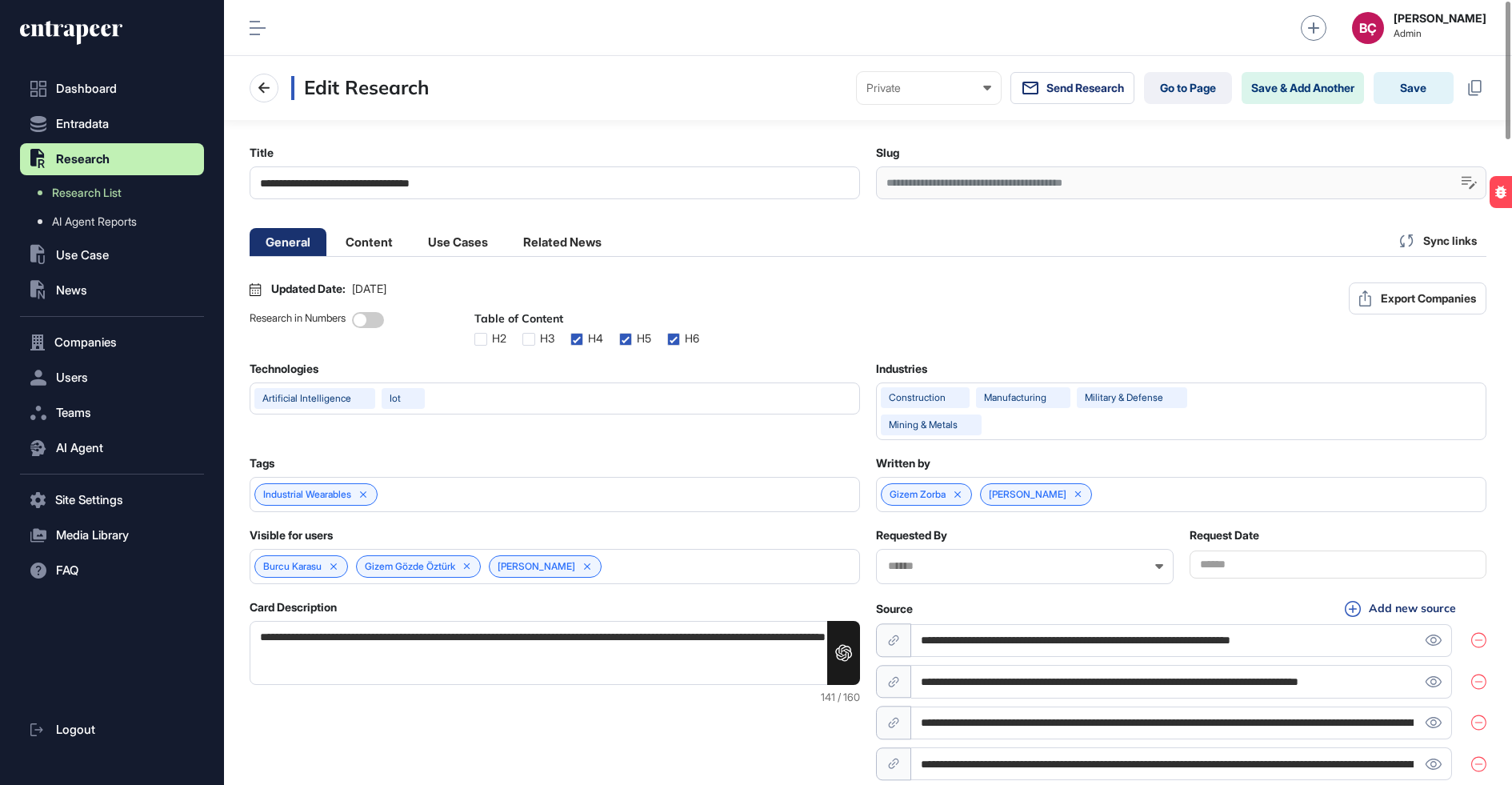
scroll to position [1, 7]
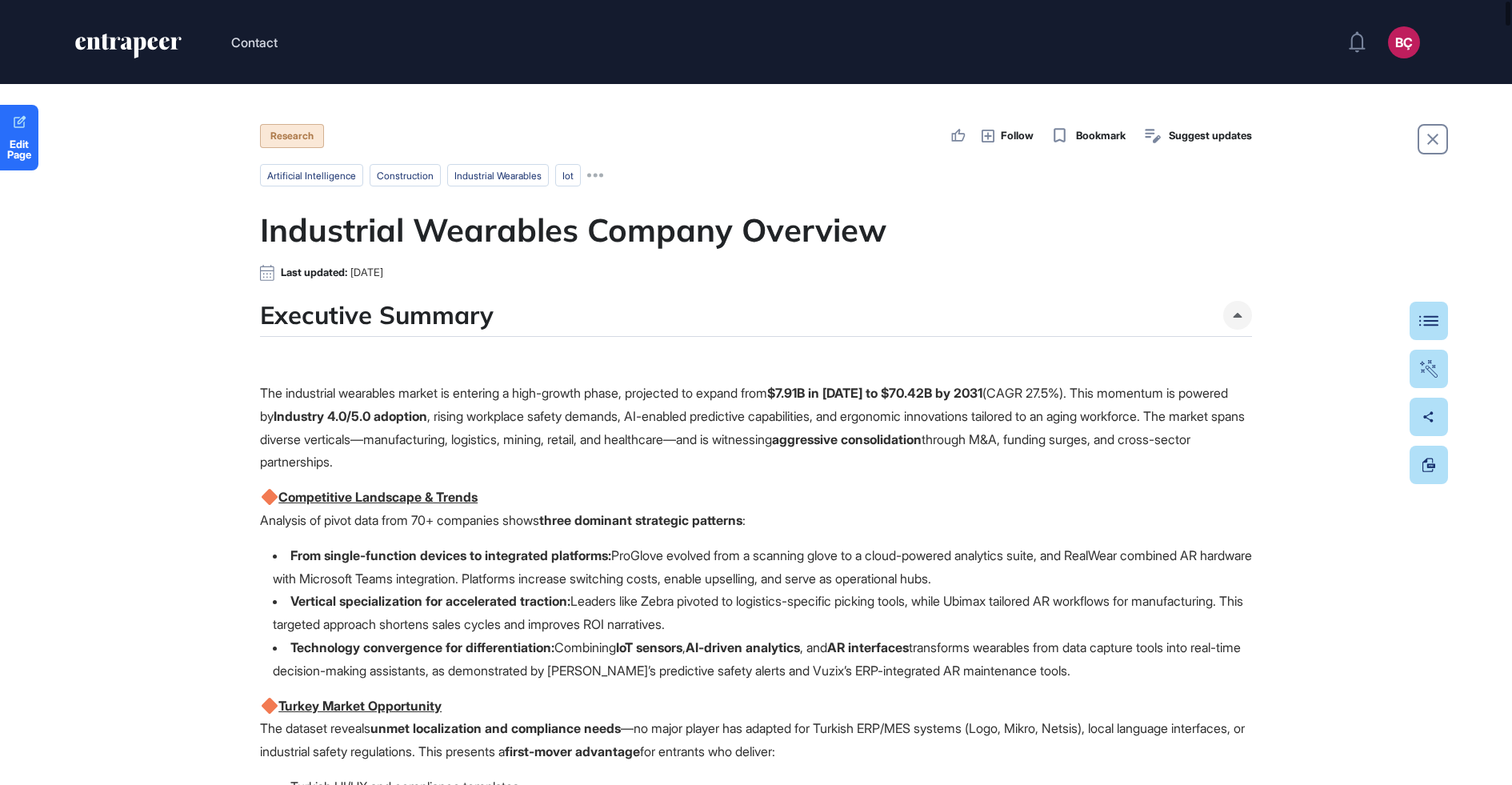
click at [358, 212] on h1 "Industrial Wearables Company Overview" at bounding box center [756, 229] width 993 height 38
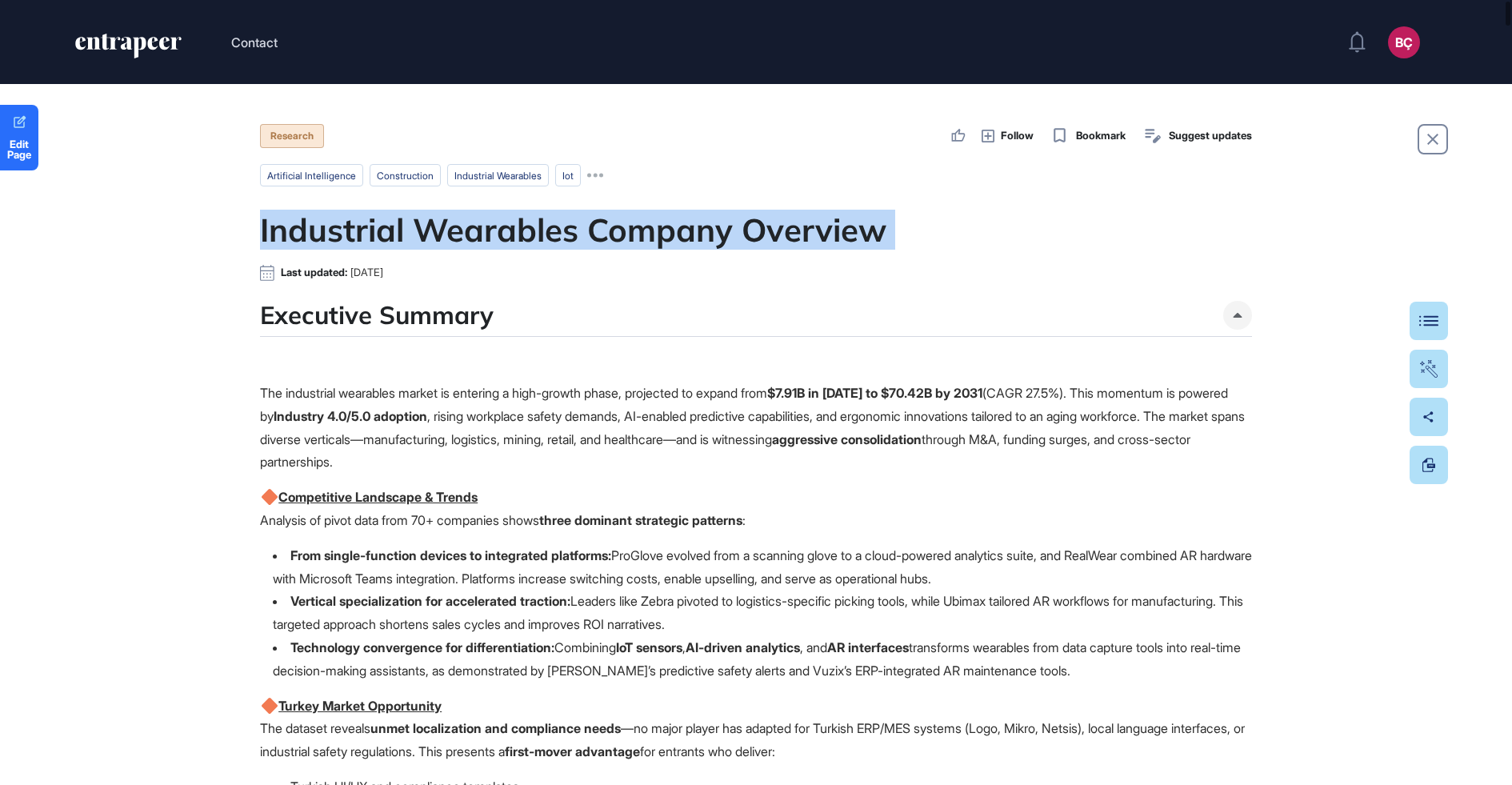
copy div "Industrial Wearables Company Overview"
